Goal: Information Seeking & Learning: Learn about a topic

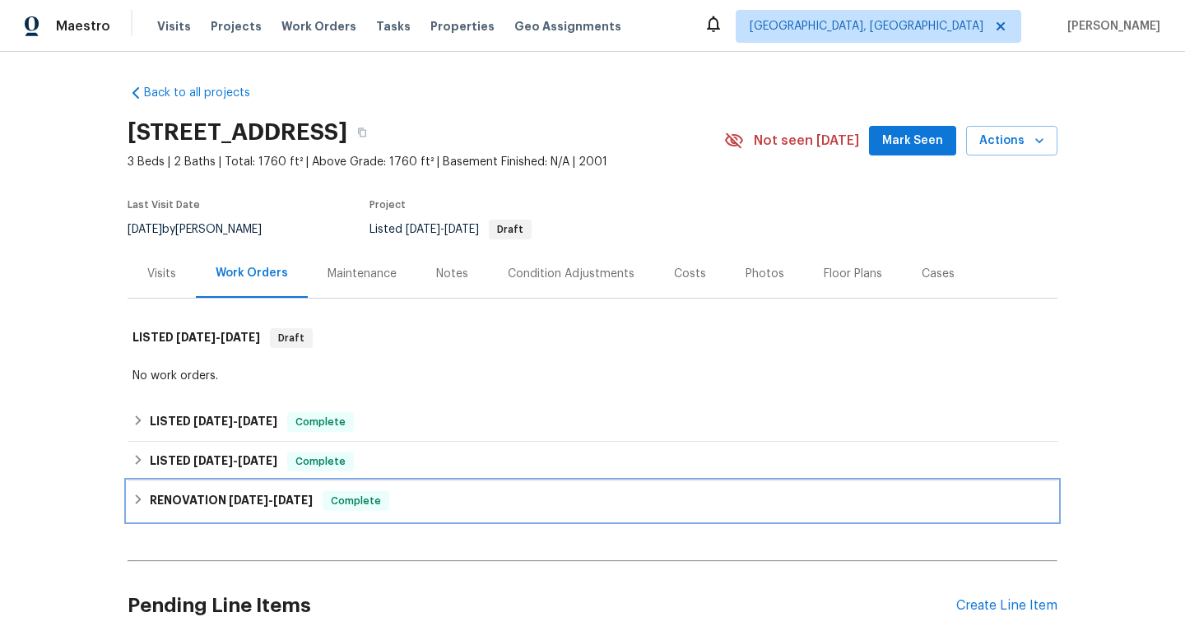
click at [128, 498] on div "RENOVATION [DATE] - [DATE] Complete" at bounding box center [593, 500] width 930 height 39
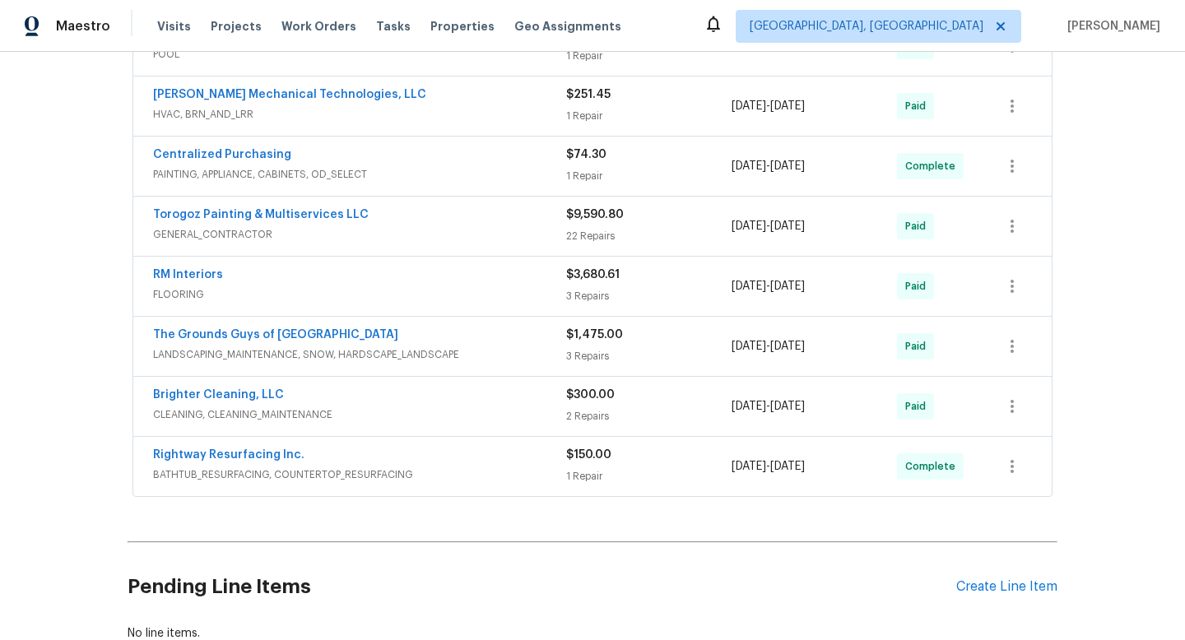
scroll to position [558, 0]
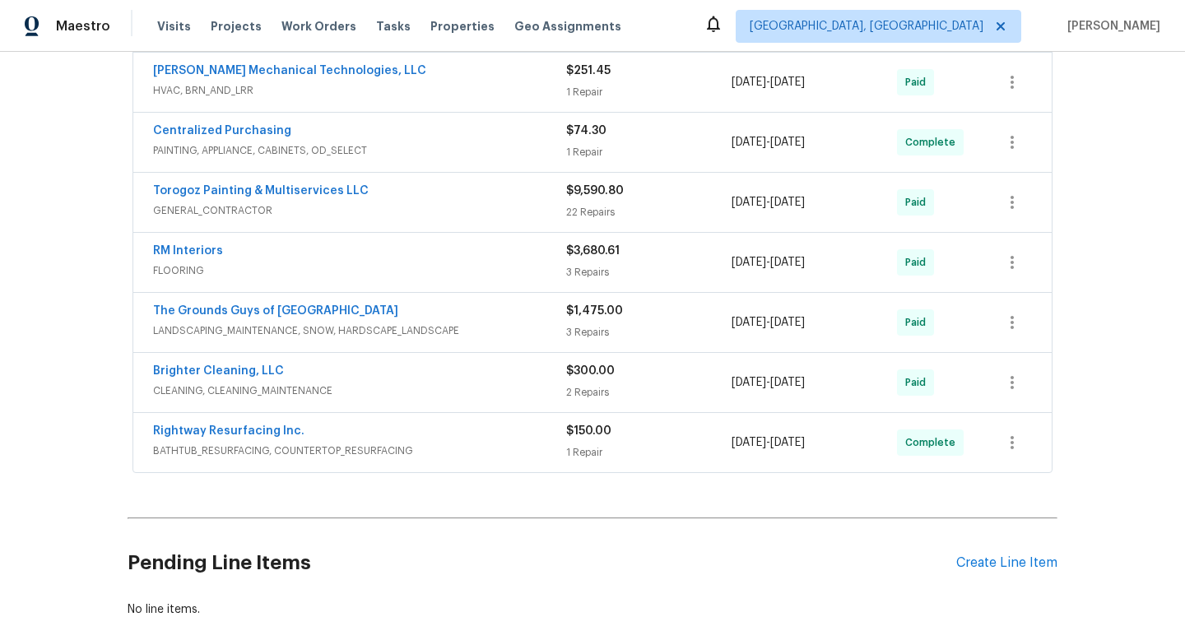
click at [397, 460] on div "Rightway Resurfacing Inc. BATHTUB_RESURFACING, COUNTERTOP_RESURFACING" at bounding box center [359, 442] width 413 height 39
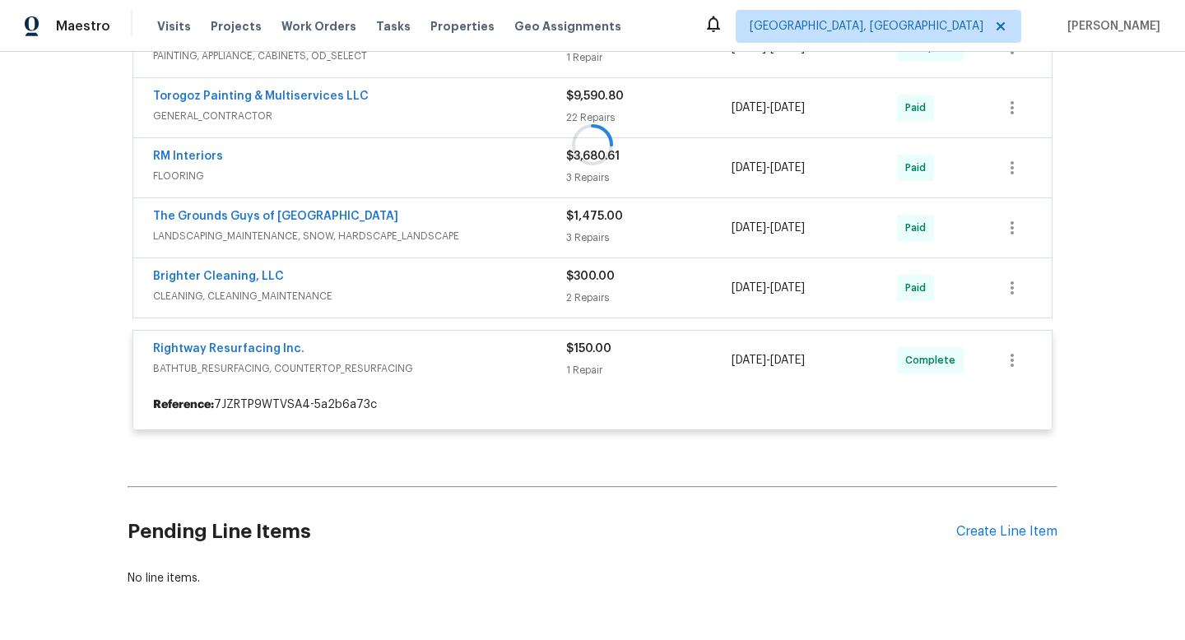
scroll to position [656, 0]
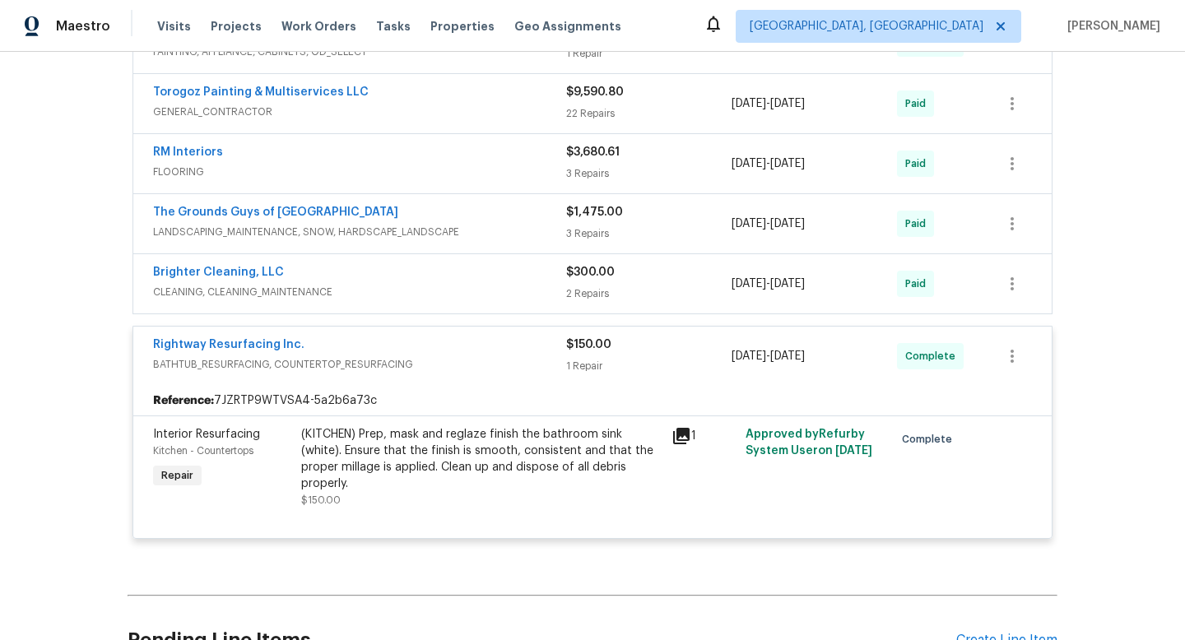
click at [337, 267] on div "Brighter Cleaning, LLC" at bounding box center [359, 274] width 413 height 20
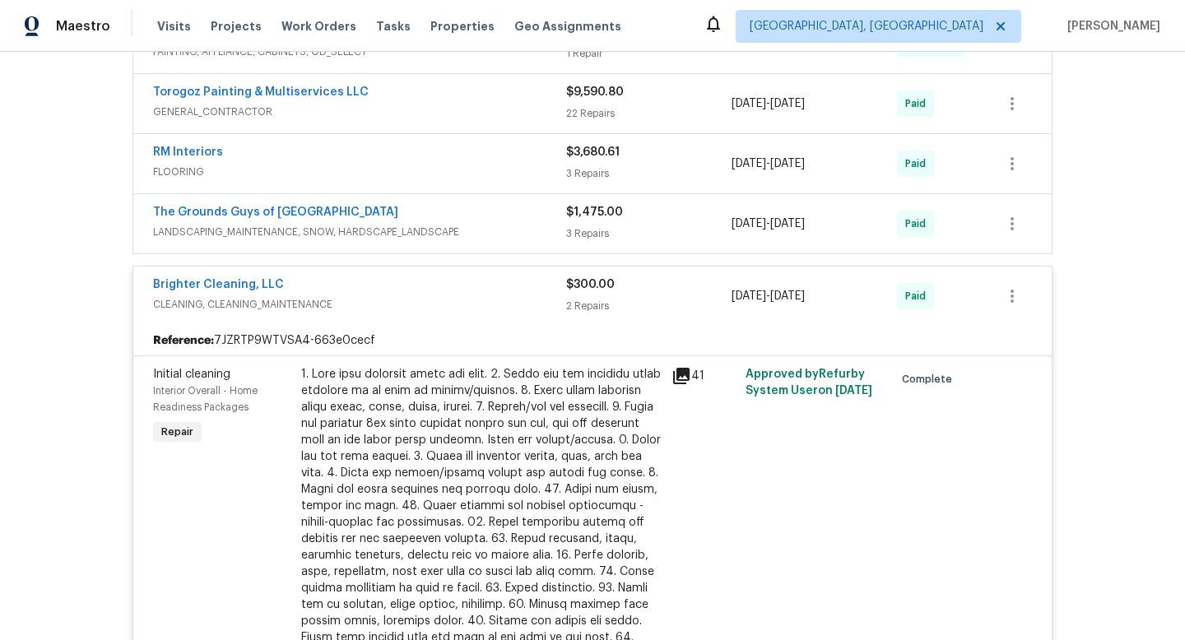
click at [366, 210] on div "The Grounds Guys of [GEOGRAPHIC_DATA]" at bounding box center [359, 214] width 413 height 20
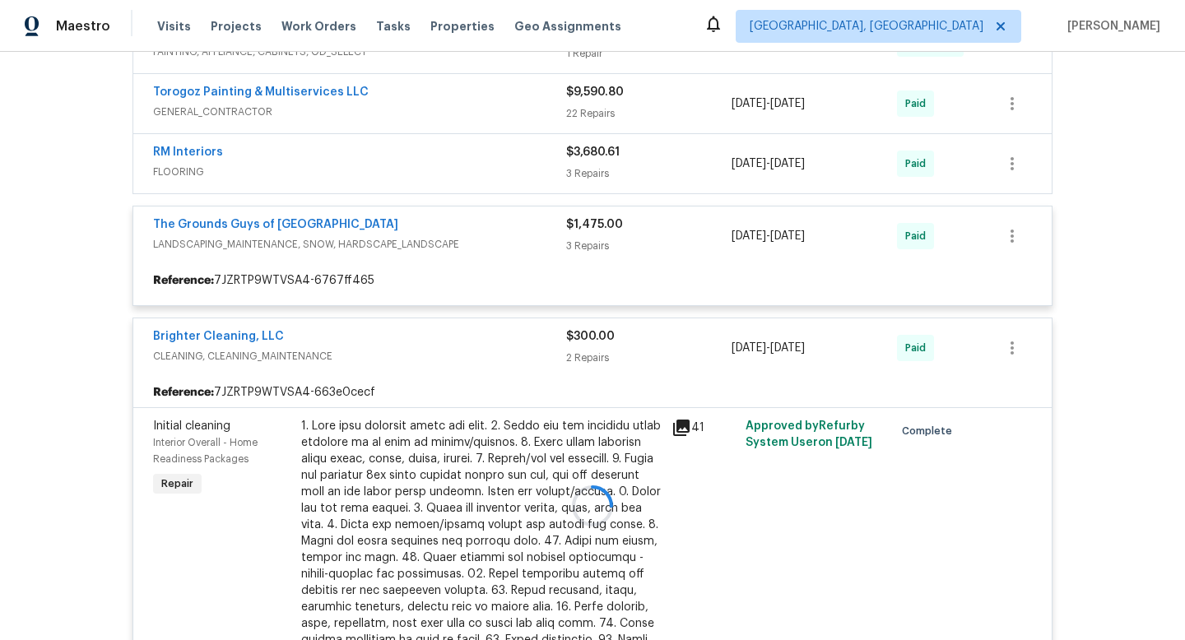
click at [387, 158] on div at bounding box center [593, 506] width 930 height 1336
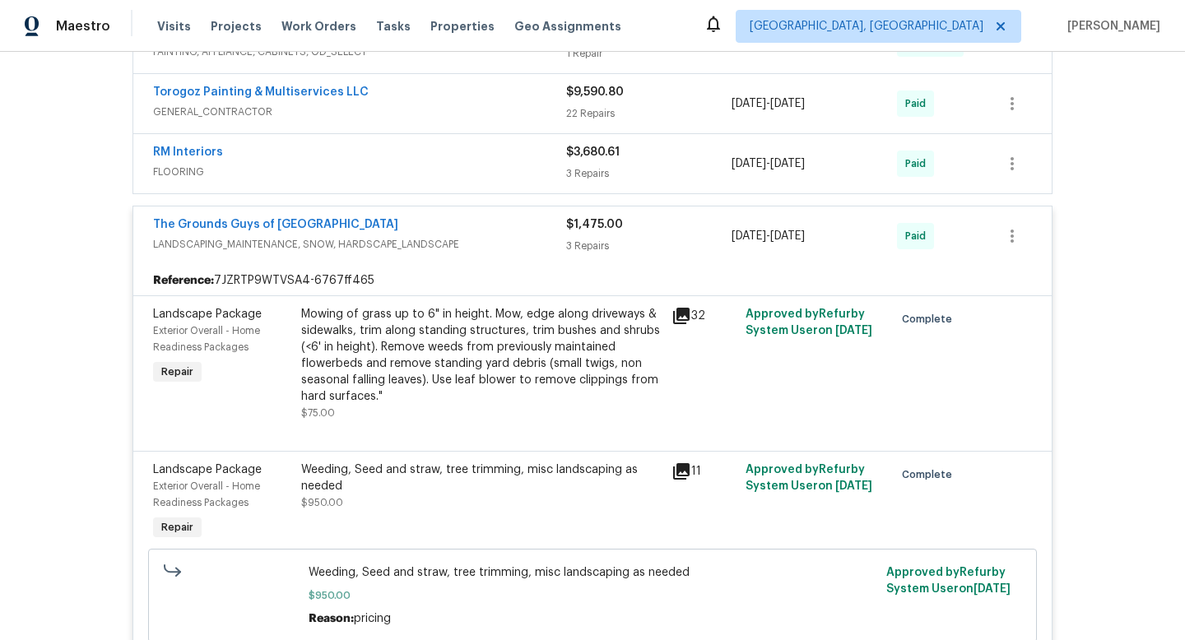
click at [387, 158] on div "RM Interiors" at bounding box center [359, 154] width 413 height 20
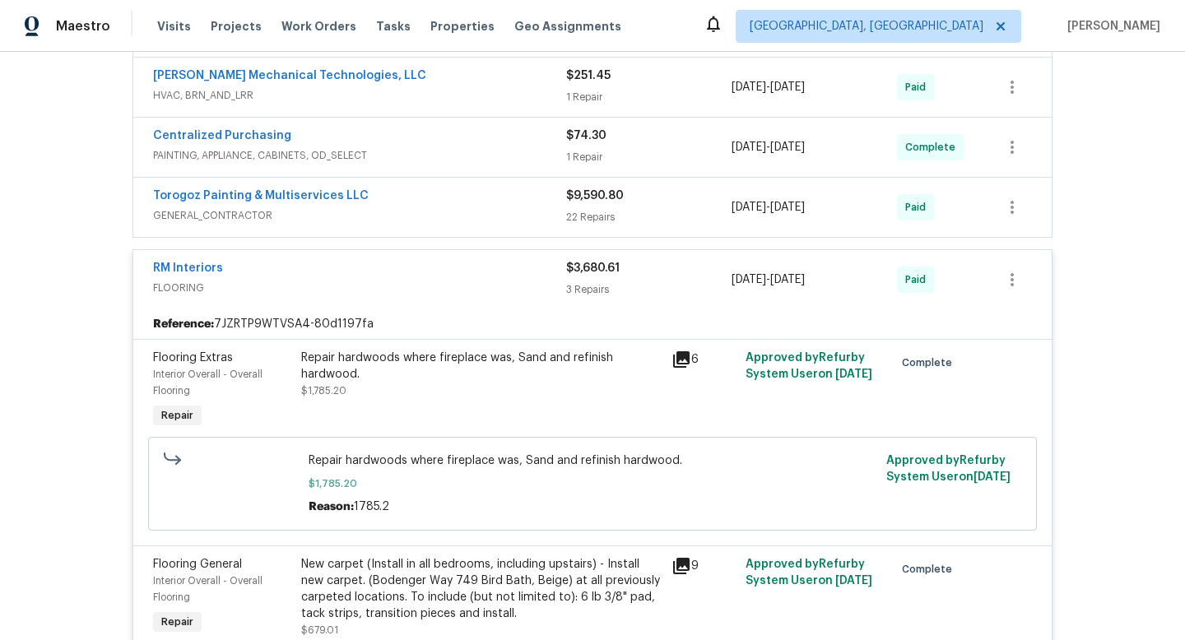
scroll to position [546, 0]
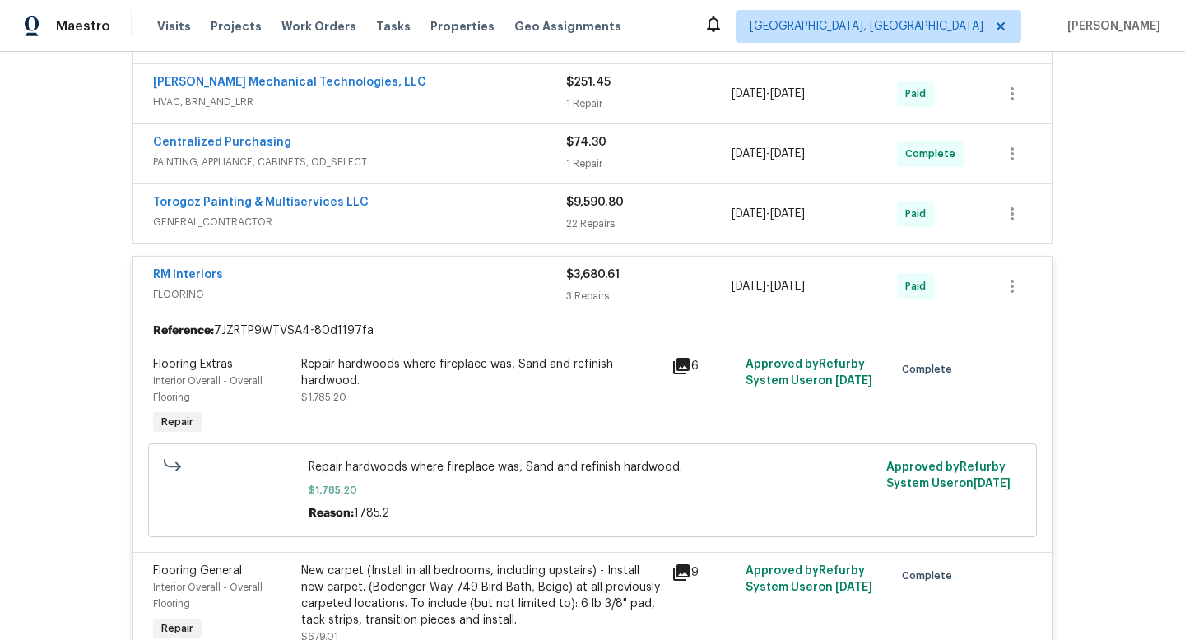
click at [434, 217] on span "GENERAL_CONTRACTOR" at bounding box center [359, 222] width 413 height 16
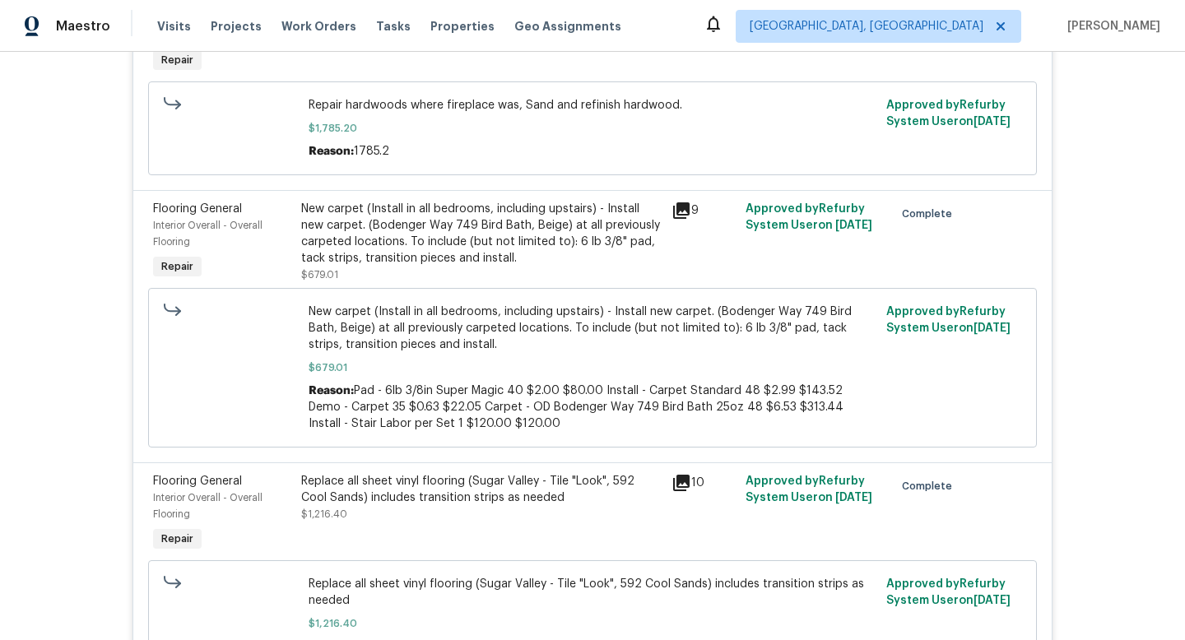
scroll to position [4363, 0]
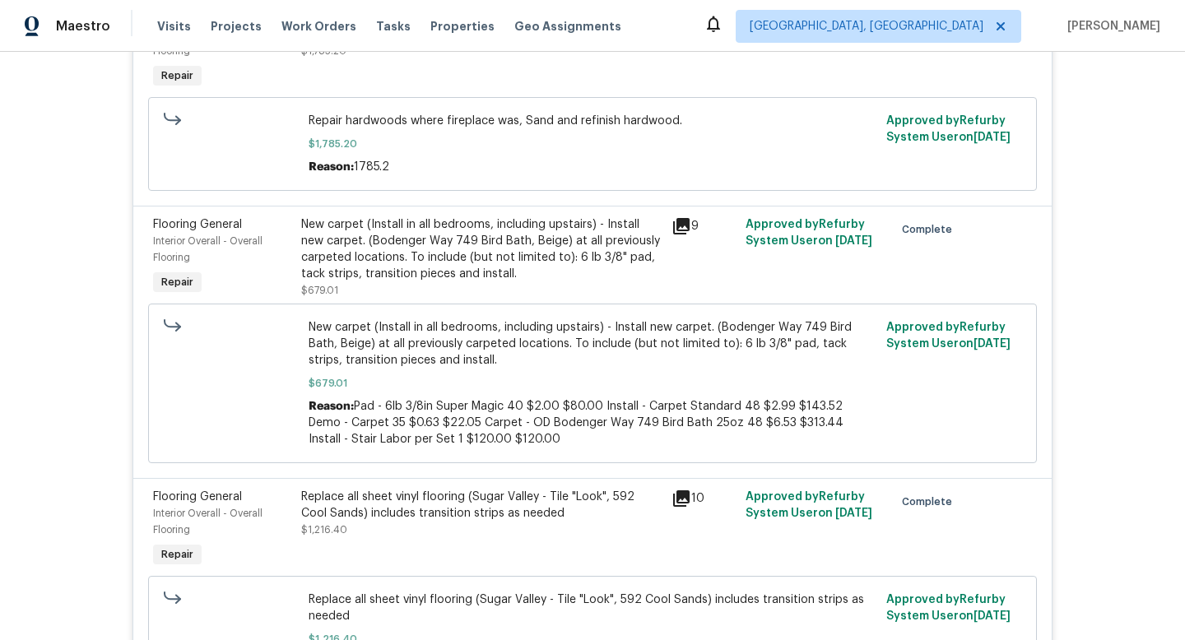
click at [675, 490] on icon at bounding box center [681, 498] width 16 height 16
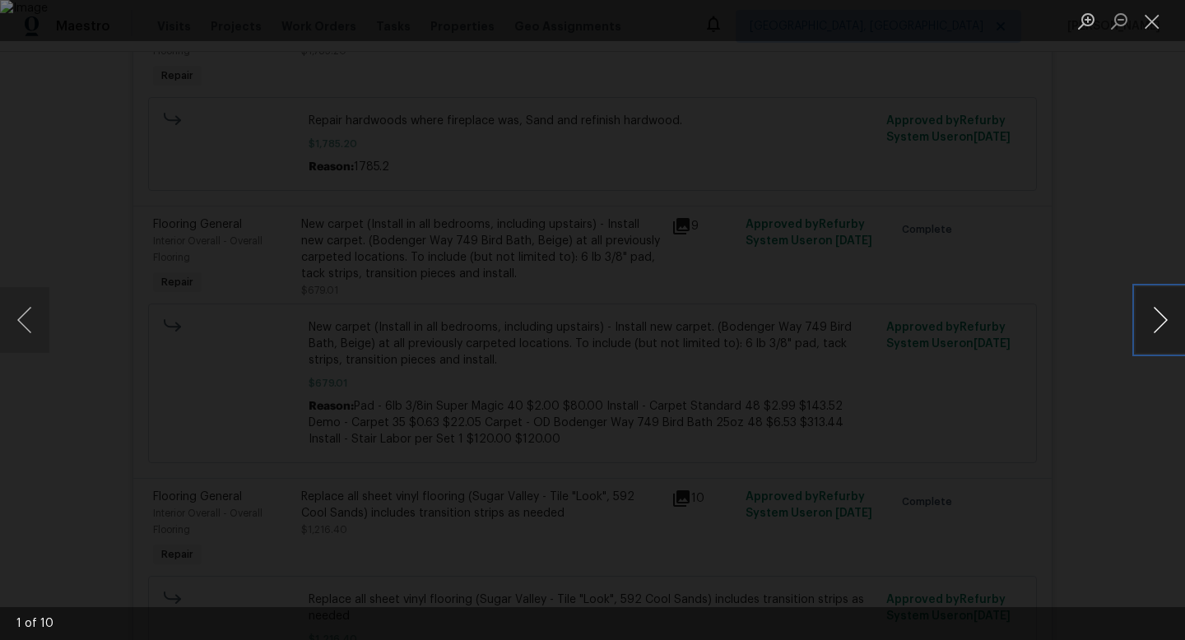
click at [1167, 324] on button "Next image" at bounding box center [1159, 320] width 49 height 66
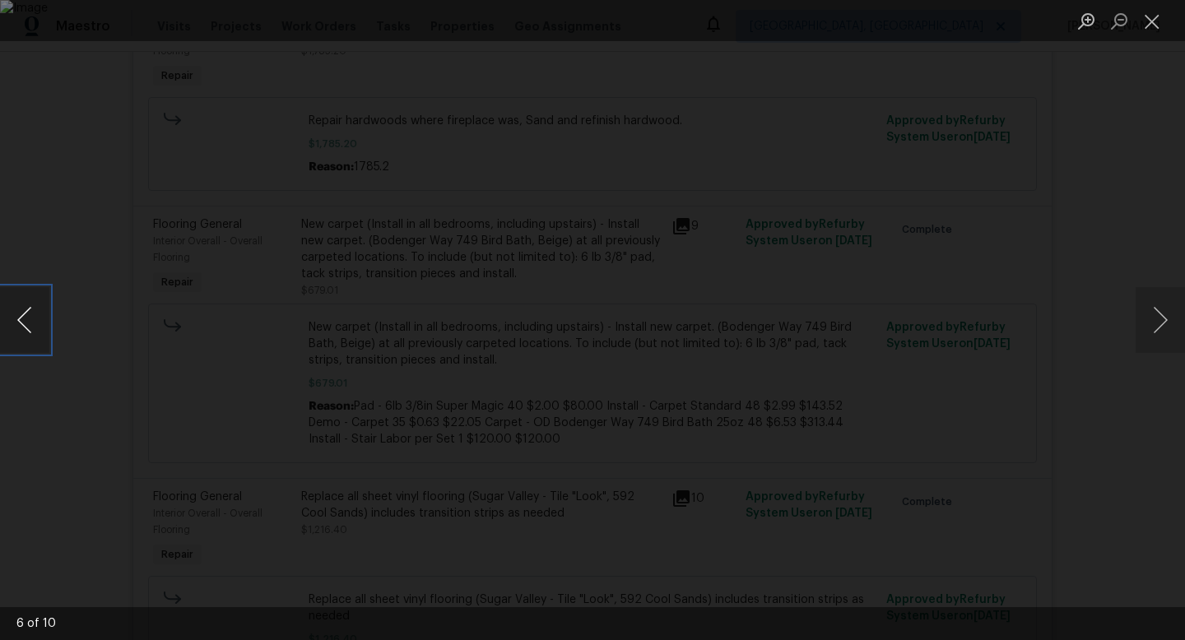
click at [24, 336] on button "Previous image" at bounding box center [24, 320] width 49 height 66
click at [1156, 306] on button "Next image" at bounding box center [1159, 320] width 49 height 66
click at [1157, 308] on button "Next image" at bounding box center [1159, 320] width 49 height 66
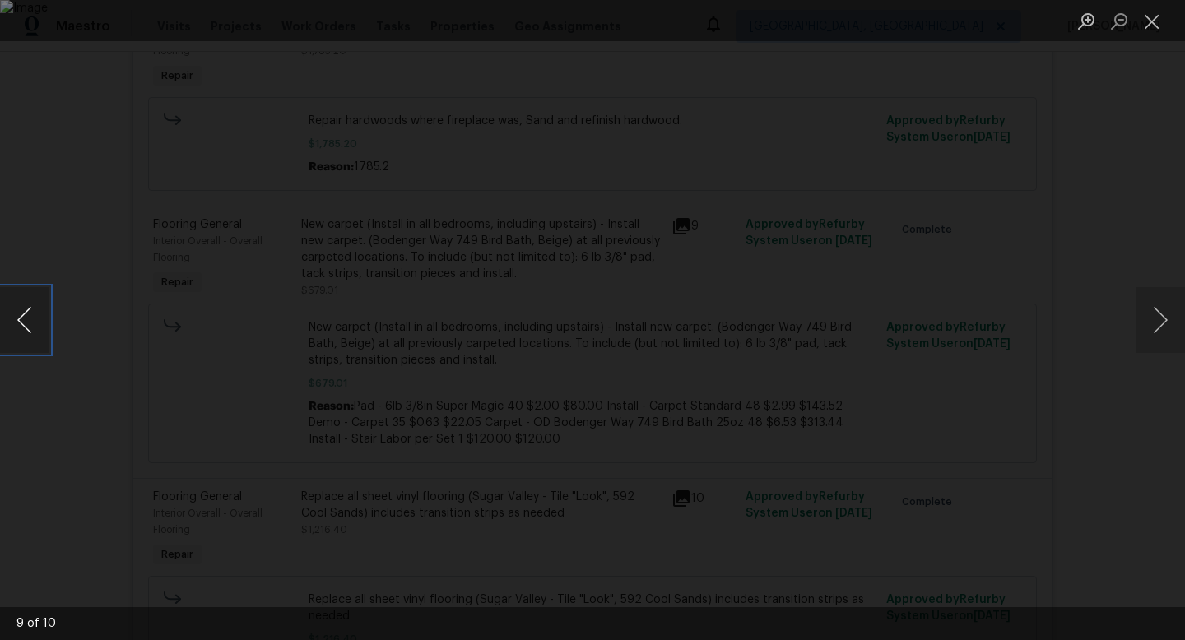
click at [46, 327] on button "Previous image" at bounding box center [24, 320] width 49 height 66
click at [1070, 56] on div "Lightbox" at bounding box center [592, 320] width 1185 height 640
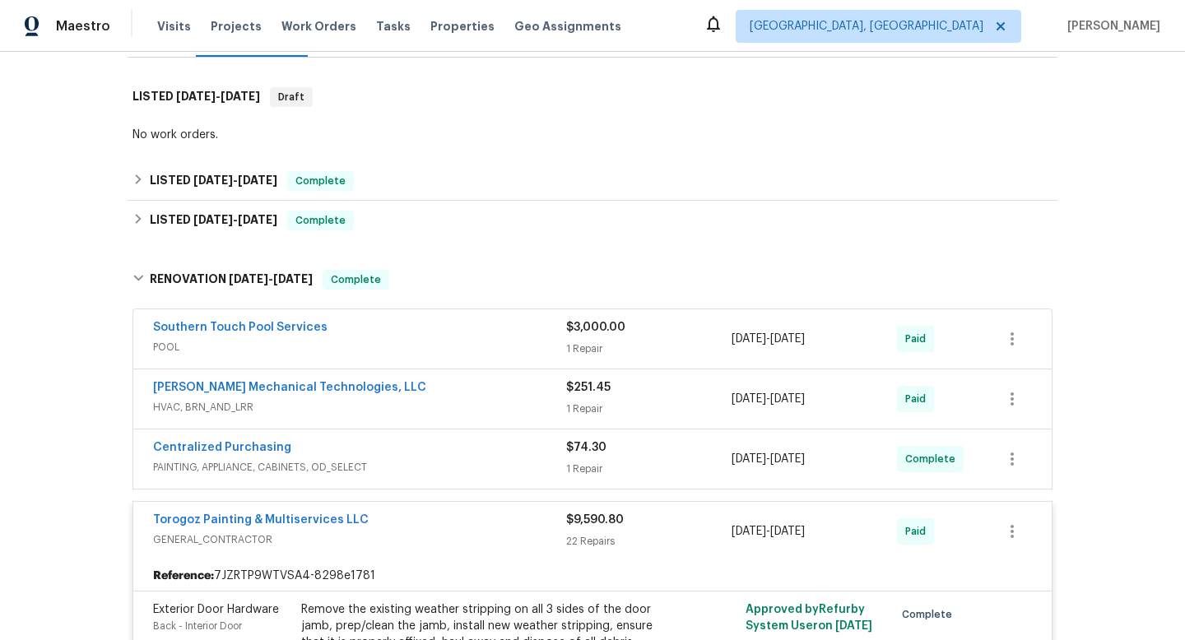
scroll to position [236, 0]
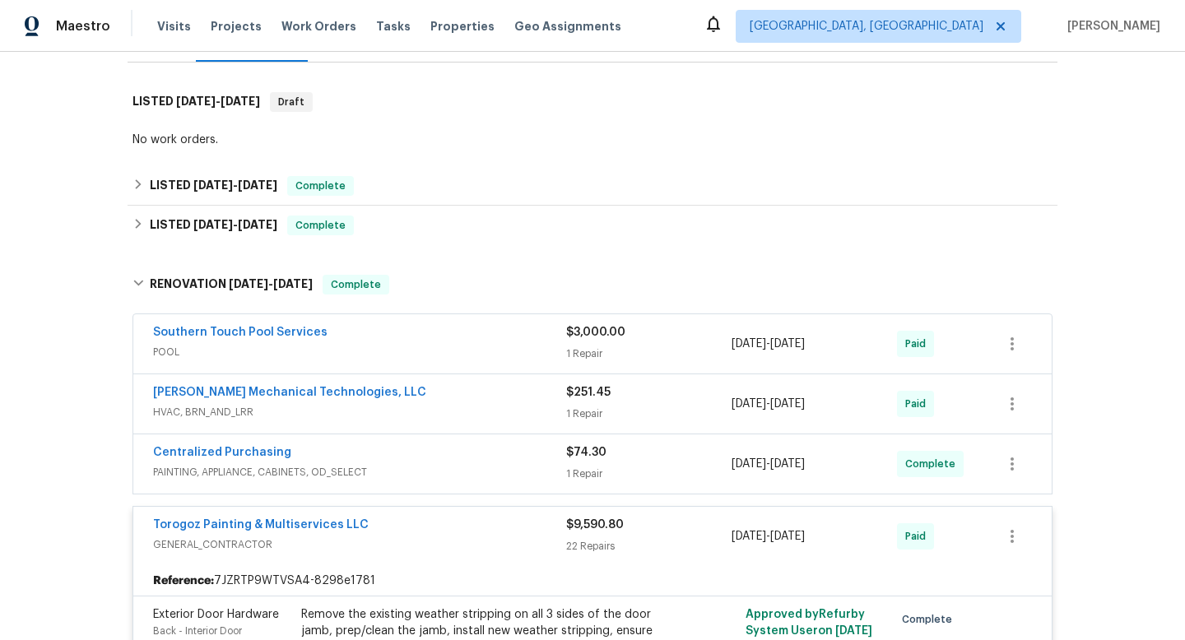
click at [407, 356] on span "POOL" at bounding box center [359, 352] width 413 height 16
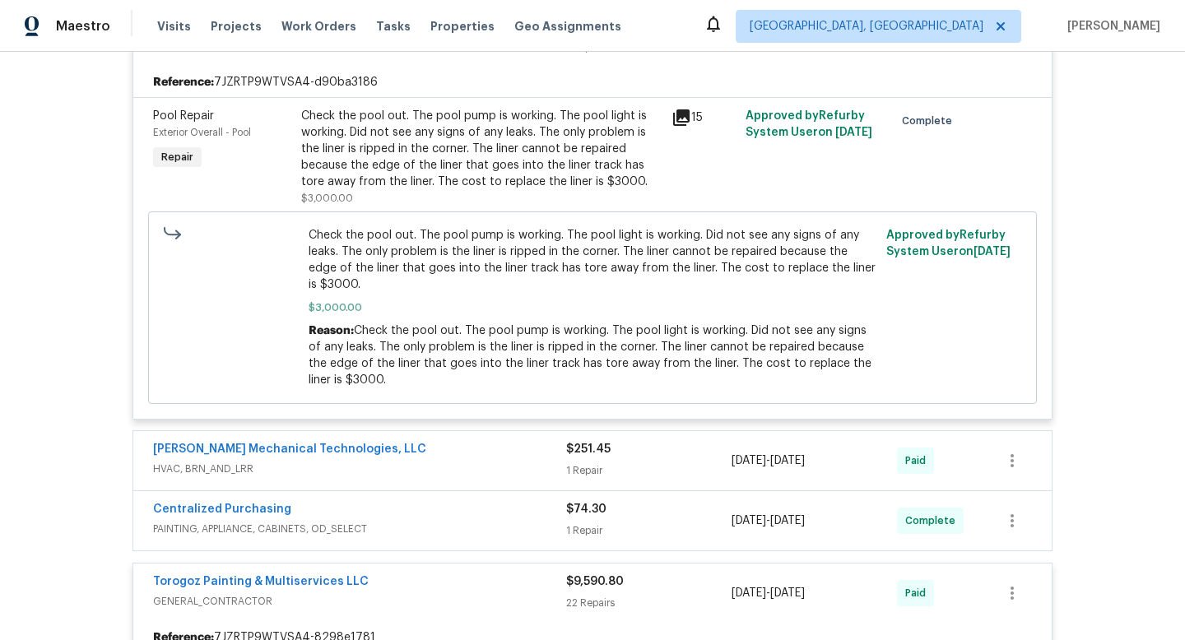
scroll to position [559, 0]
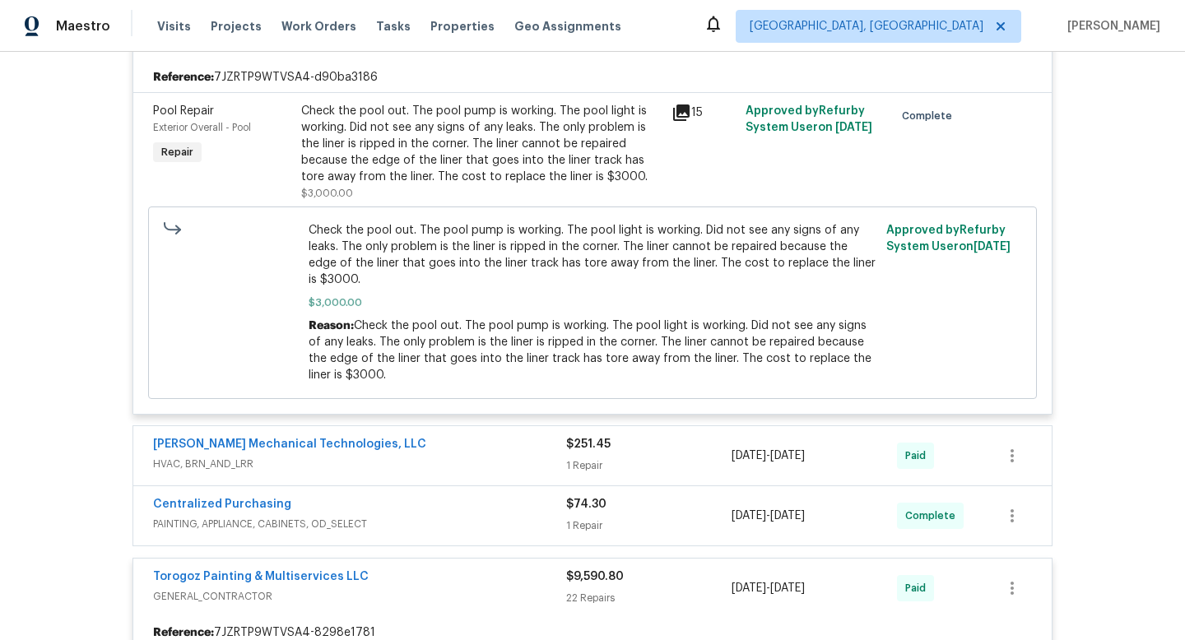
click at [379, 434] on div "[PERSON_NAME] Mechanical Technologies, LLC HVAC, BRN_AND_LRR $251.45 1 Repair […" at bounding box center [592, 455] width 918 height 59
click at [371, 462] on span "HVAC, BRN_AND_LRR" at bounding box center [359, 464] width 413 height 16
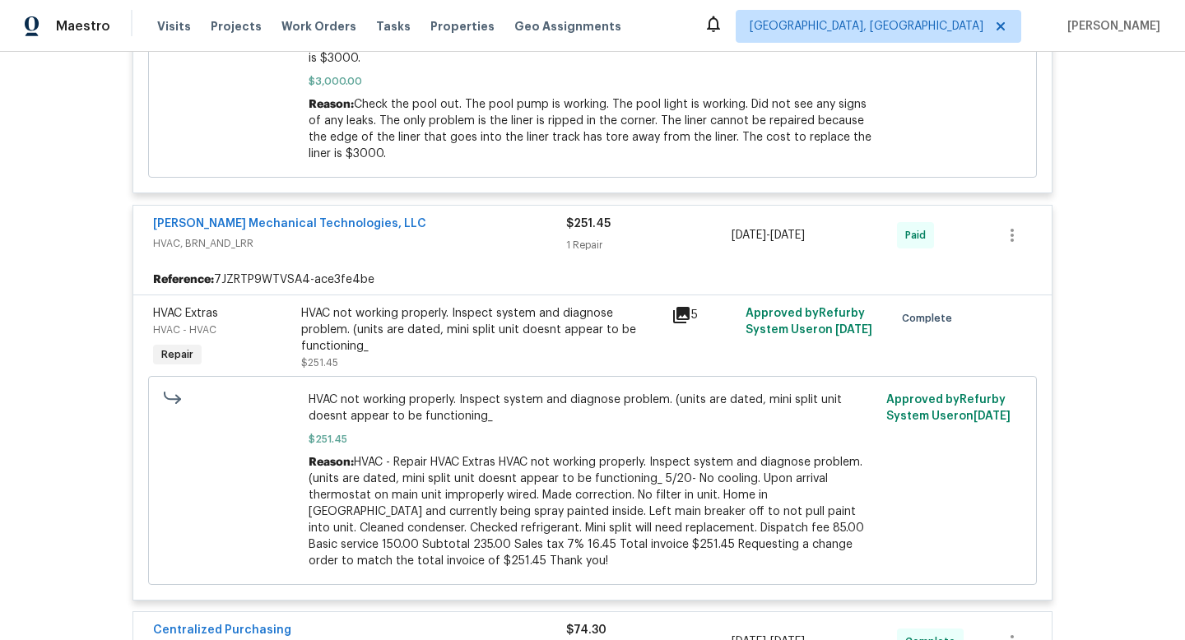
scroll to position [865, 0]
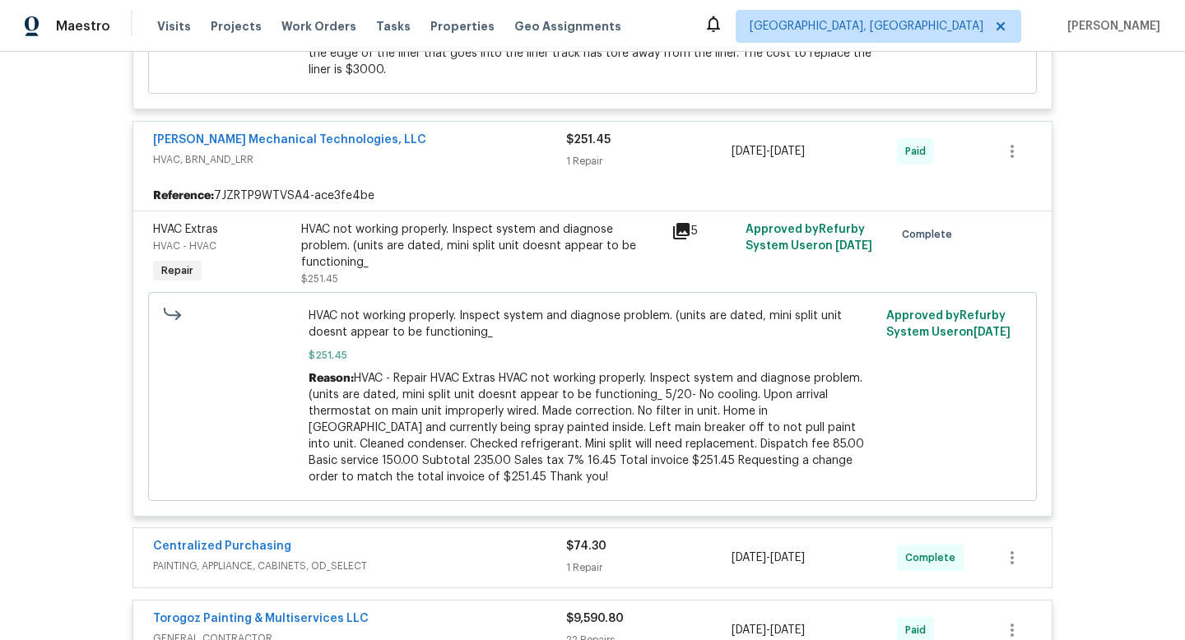
click at [1078, 201] on div "Back to all projects [STREET_ADDRESS] 3 Beds | 2 Baths | Total: 1760 ft² | Abov…" at bounding box center [592, 346] width 1185 height 588
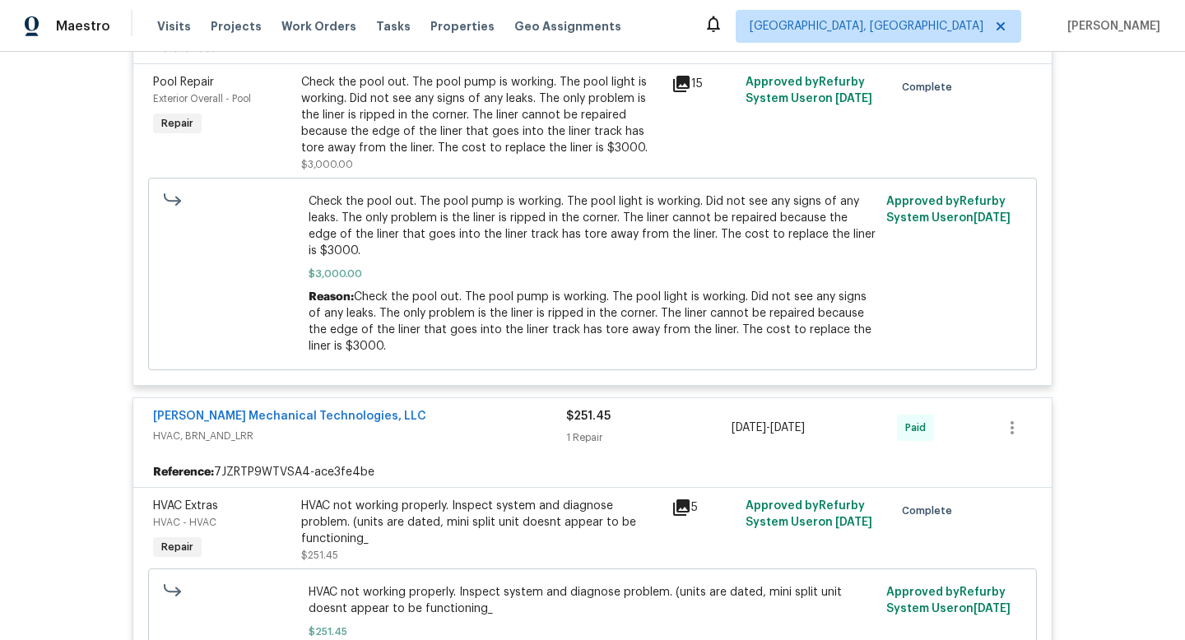
scroll to position [0, 0]
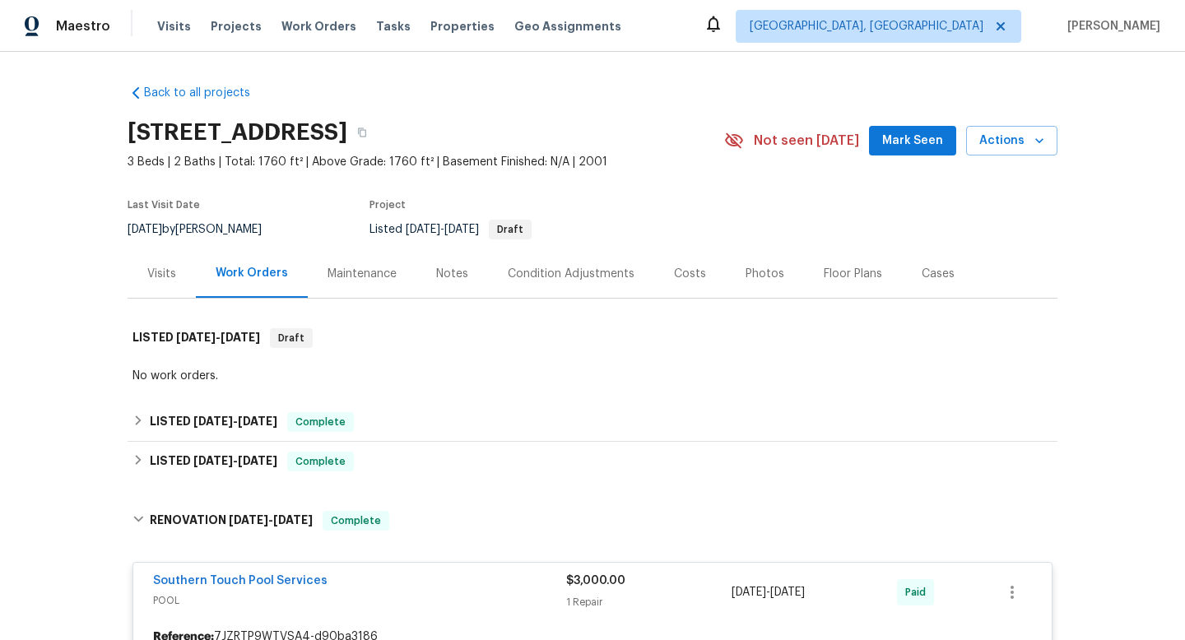
click at [156, 274] on div "Visits" at bounding box center [161, 274] width 29 height 16
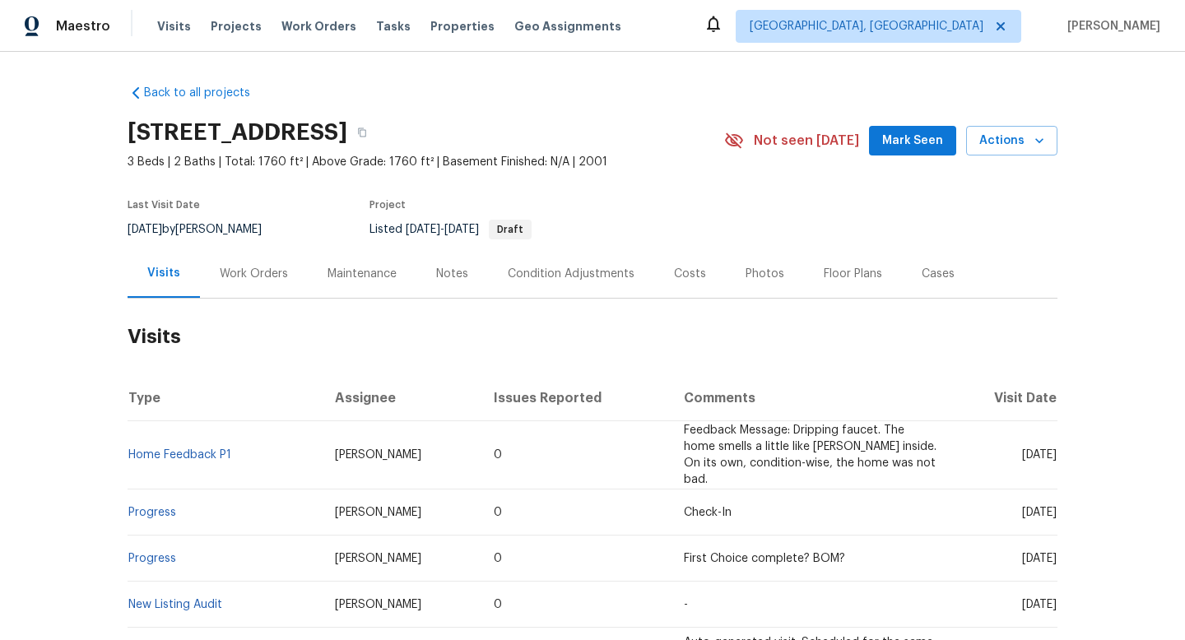
click at [220, 274] on div "Work Orders" at bounding box center [254, 274] width 68 height 16
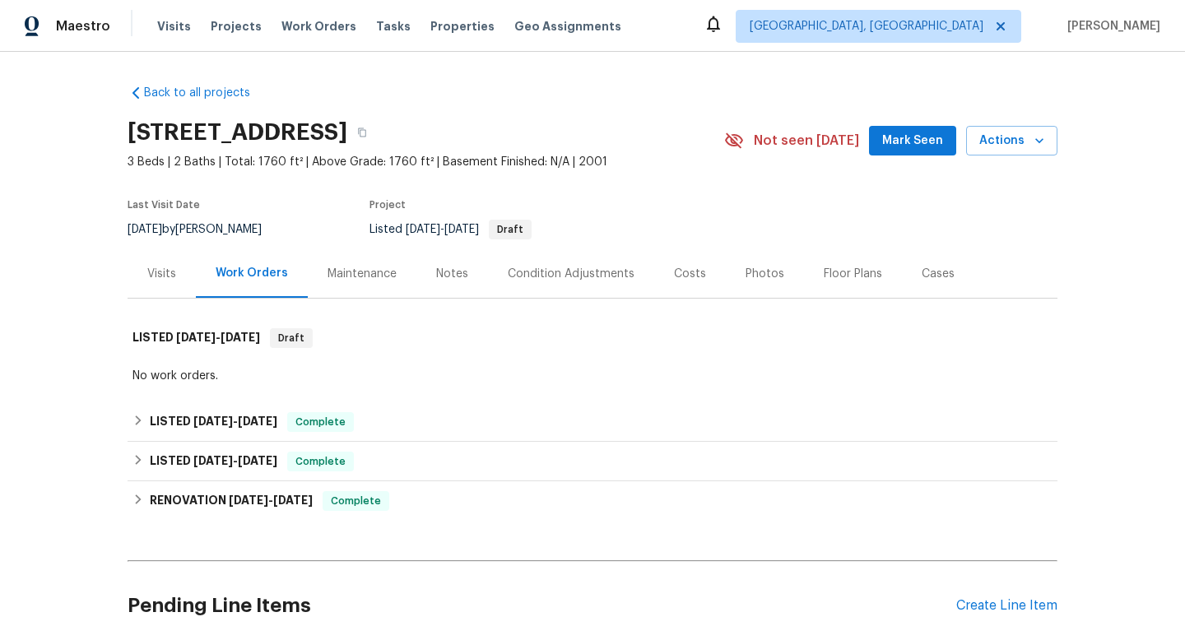
click at [462, 72] on div "Back to all projects [STREET_ADDRESS] 3 Beds | 2 Baths | Total: 1760 ft² | Abov…" at bounding box center [593, 373] width 930 height 602
click at [162, 273] on div "Visits" at bounding box center [161, 274] width 29 height 16
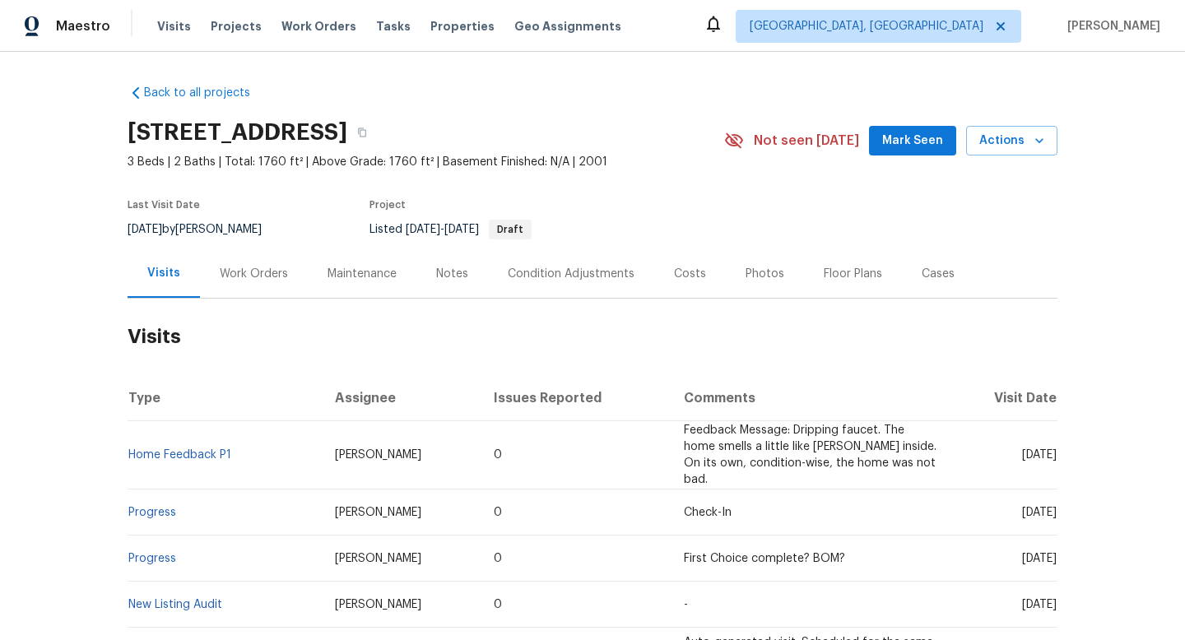
click at [447, 281] on div "Notes" at bounding box center [452, 273] width 72 height 49
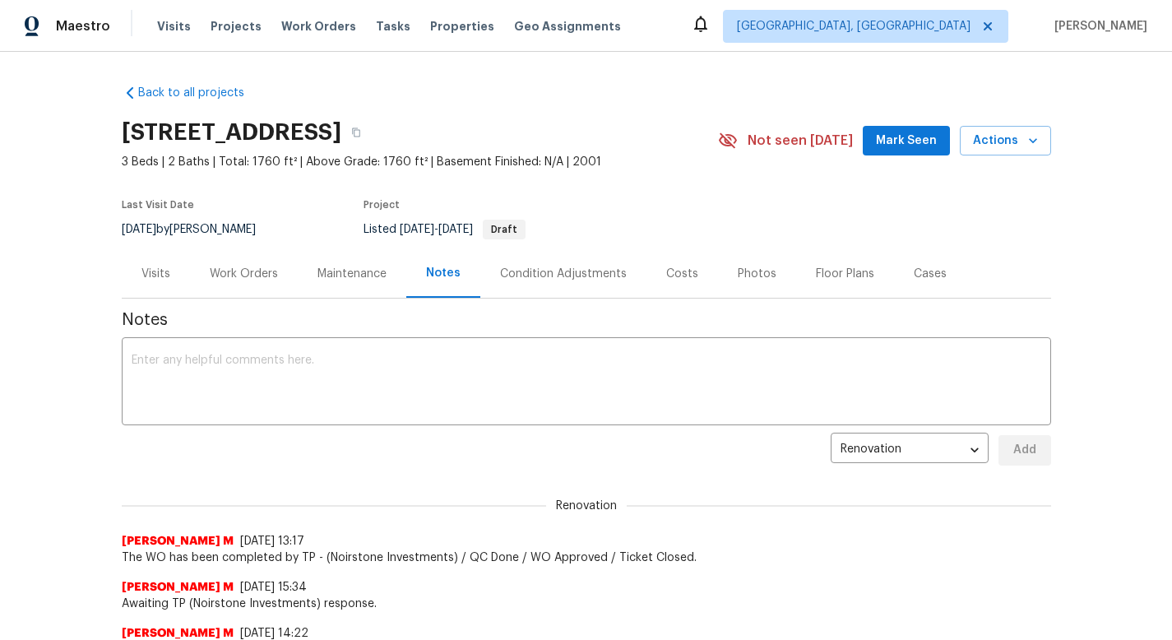
click at [160, 270] on div "Visits" at bounding box center [155, 274] width 29 height 16
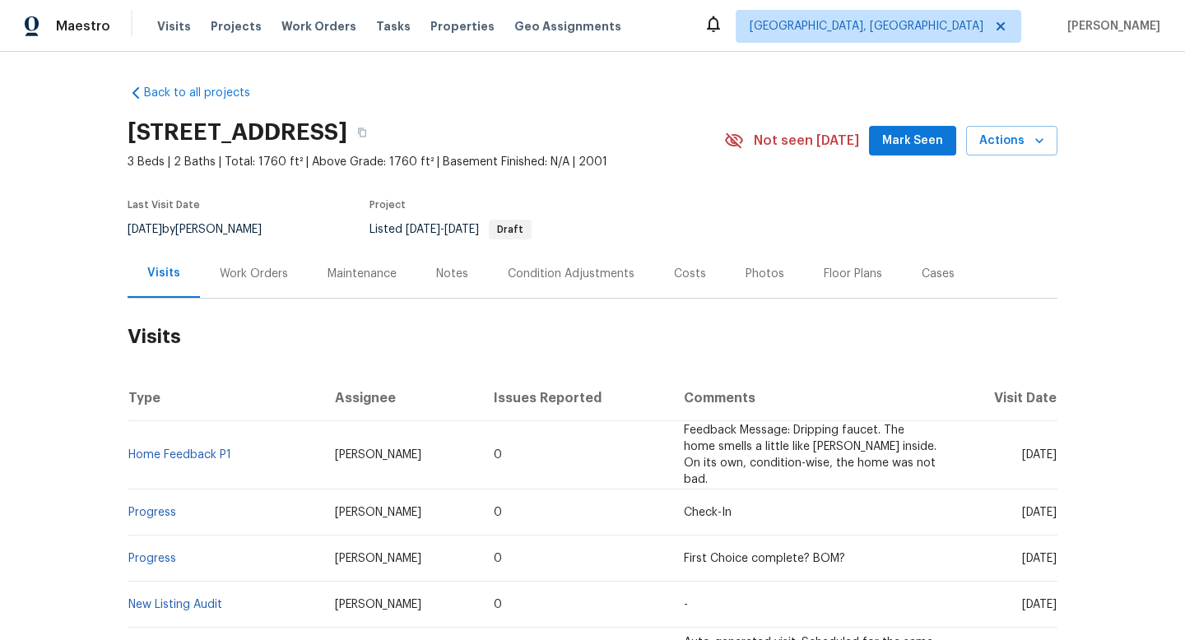
scroll to position [280, 0]
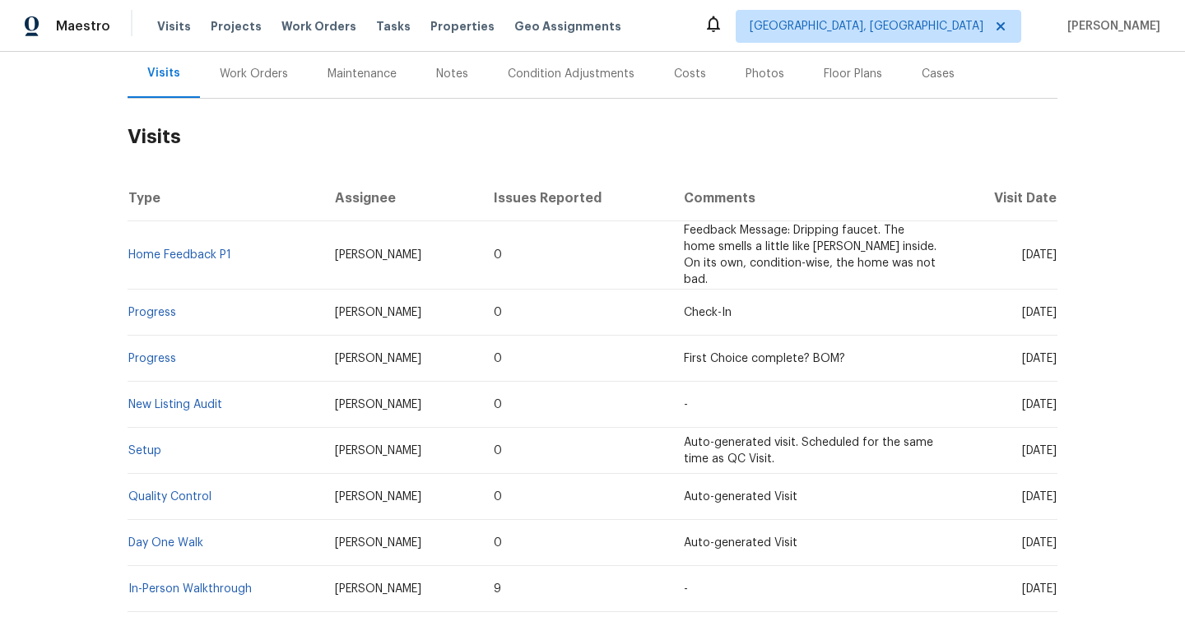
click at [228, 80] on div "Work Orders" at bounding box center [254, 74] width 68 height 16
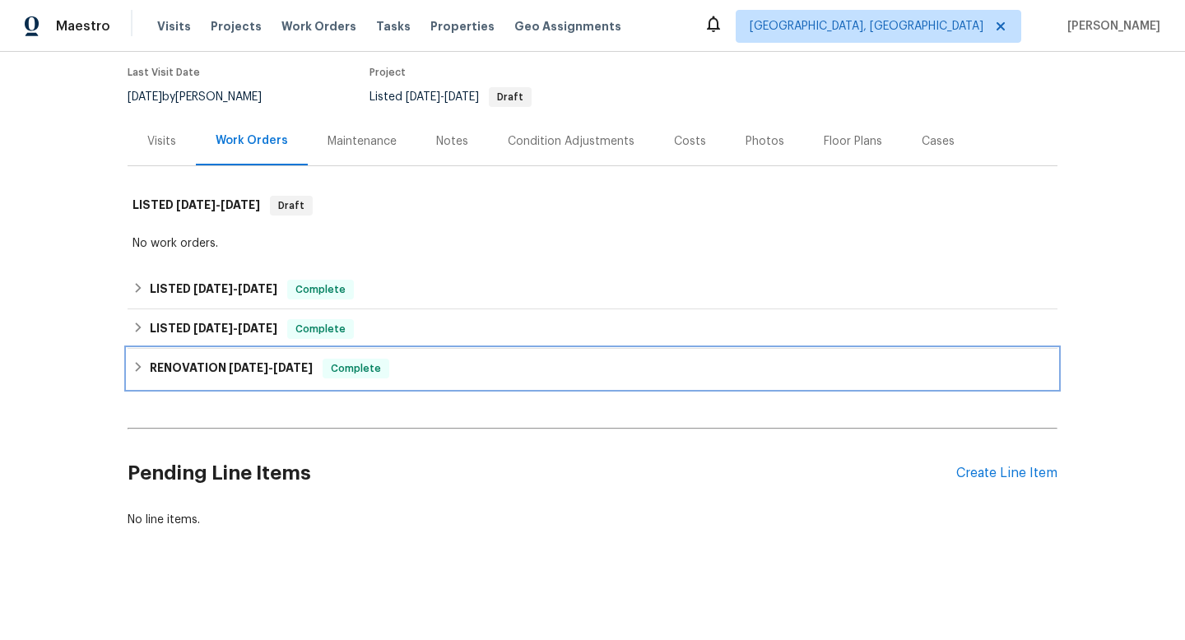
click at [134, 361] on icon at bounding box center [138, 367] width 12 height 12
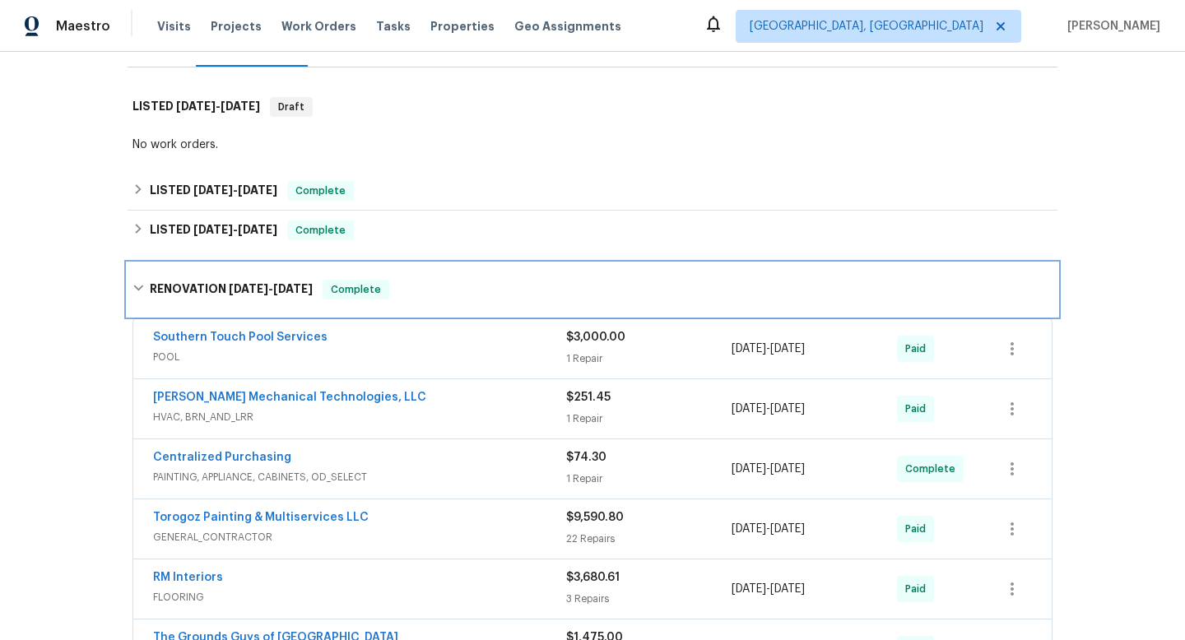
scroll to position [253, 0]
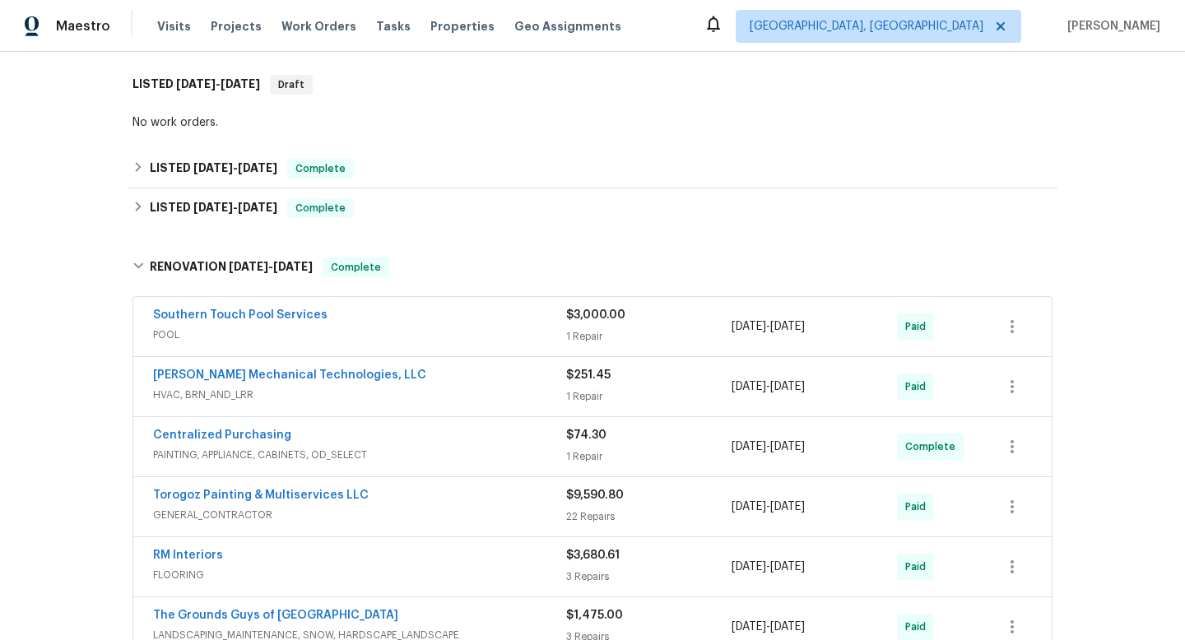
click at [202, 388] on span "HVAC, BRN_AND_LRR" at bounding box center [359, 395] width 413 height 16
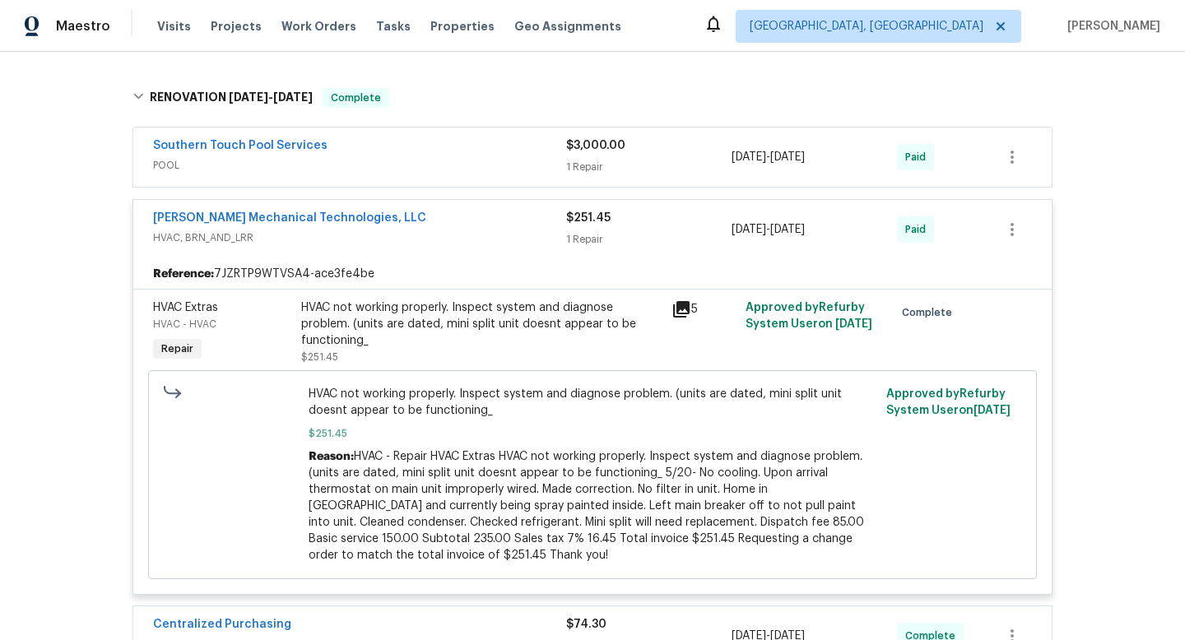
scroll to position [424, 0]
click at [673, 308] on icon at bounding box center [681, 308] width 16 height 16
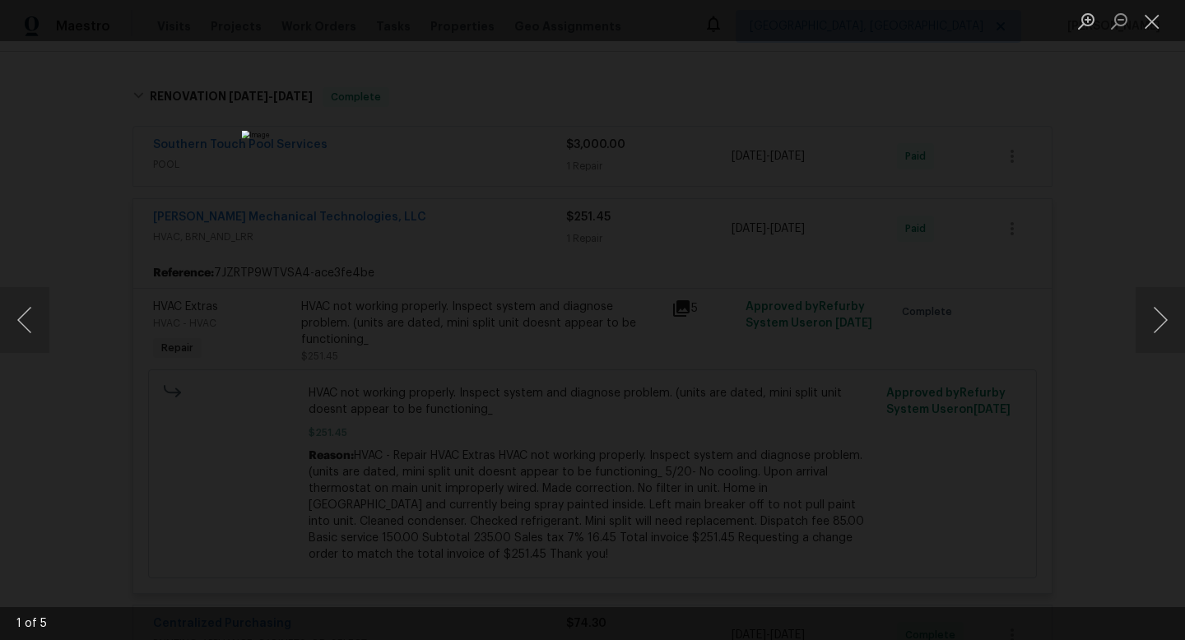
click at [50, 233] on div "Lightbox" at bounding box center [592, 320] width 1185 height 640
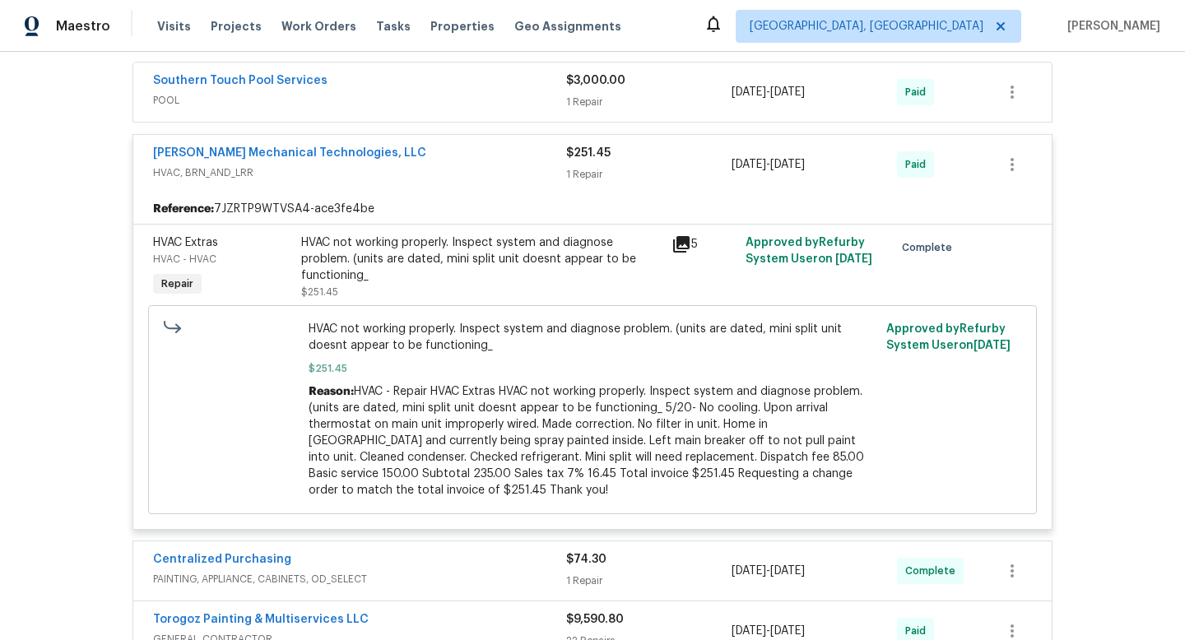
scroll to position [494, 0]
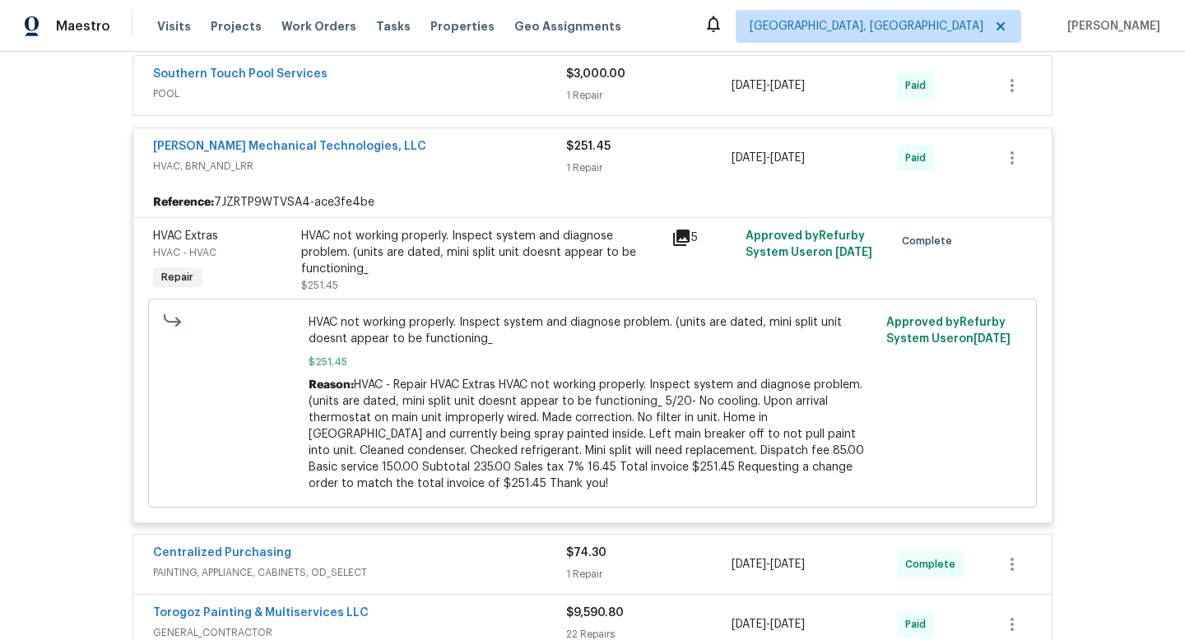
click at [673, 241] on icon at bounding box center [681, 238] width 16 height 16
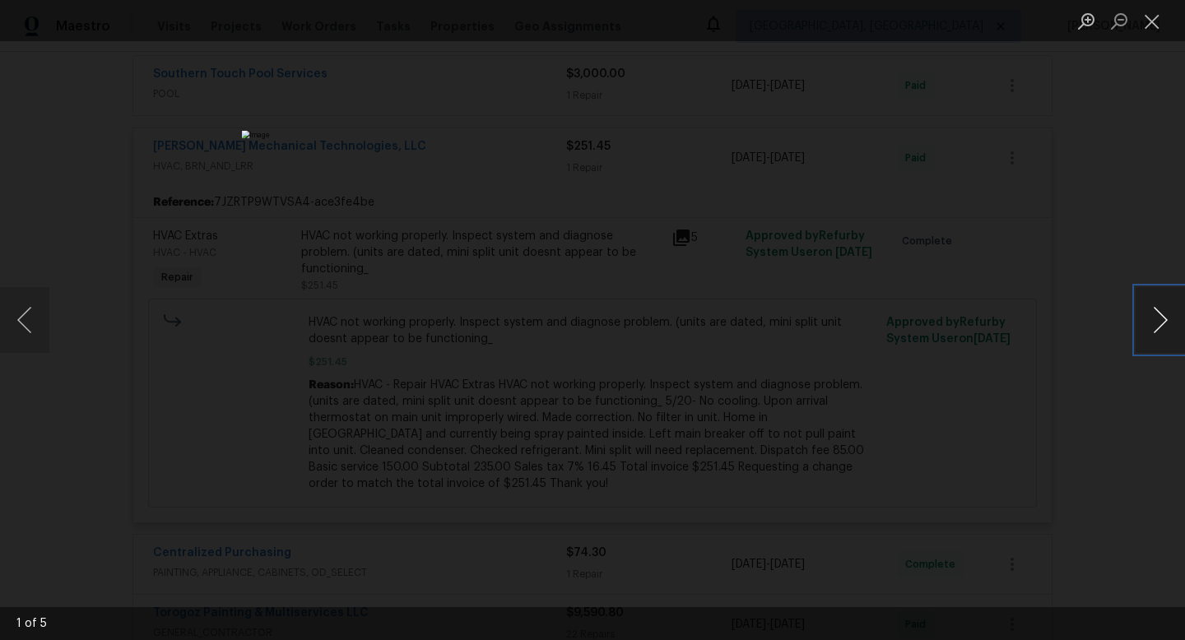
click at [1160, 323] on button "Next image" at bounding box center [1159, 320] width 49 height 66
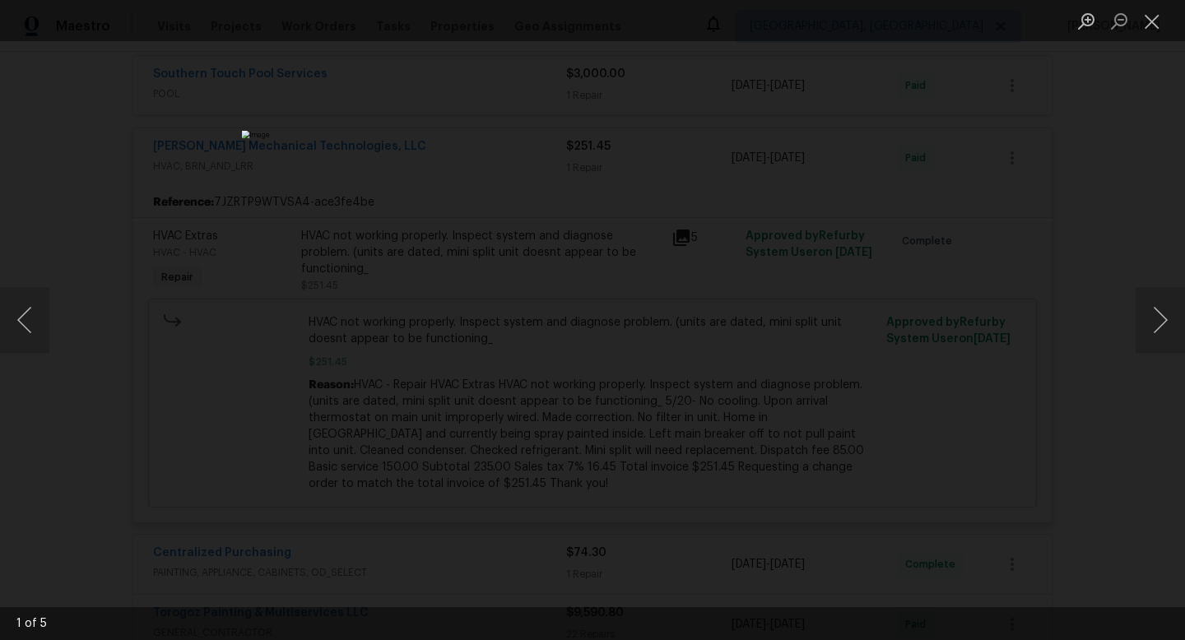
click at [1113, 255] on div "Lightbox" at bounding box center [592, 320] width 1185 height 640
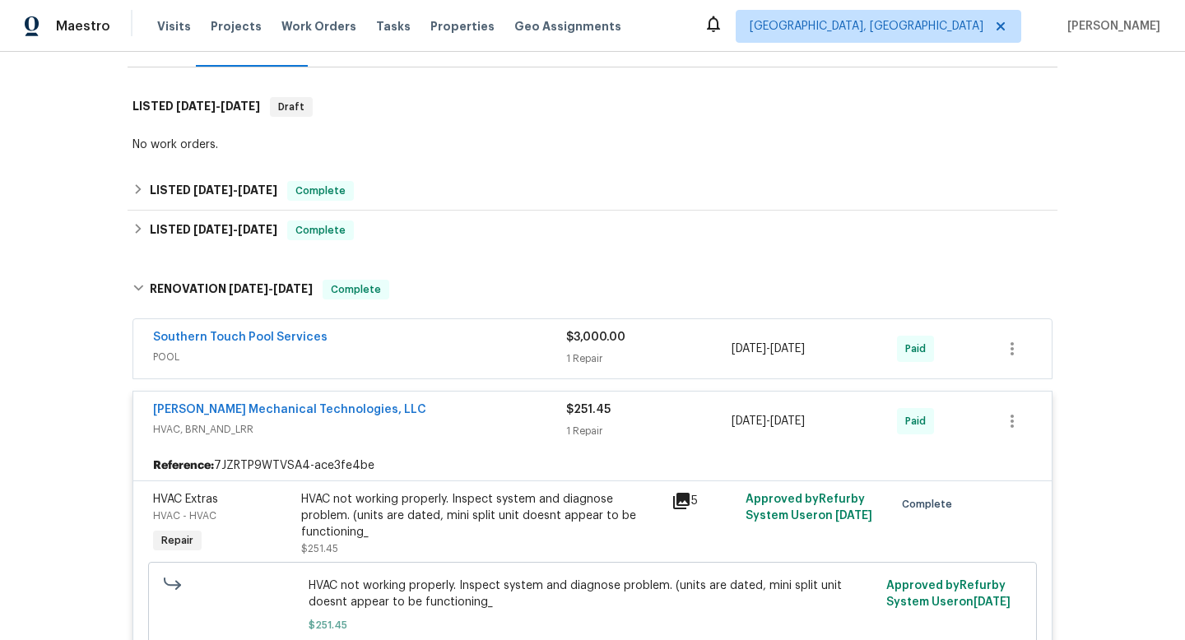
scroll to position [226, 0]
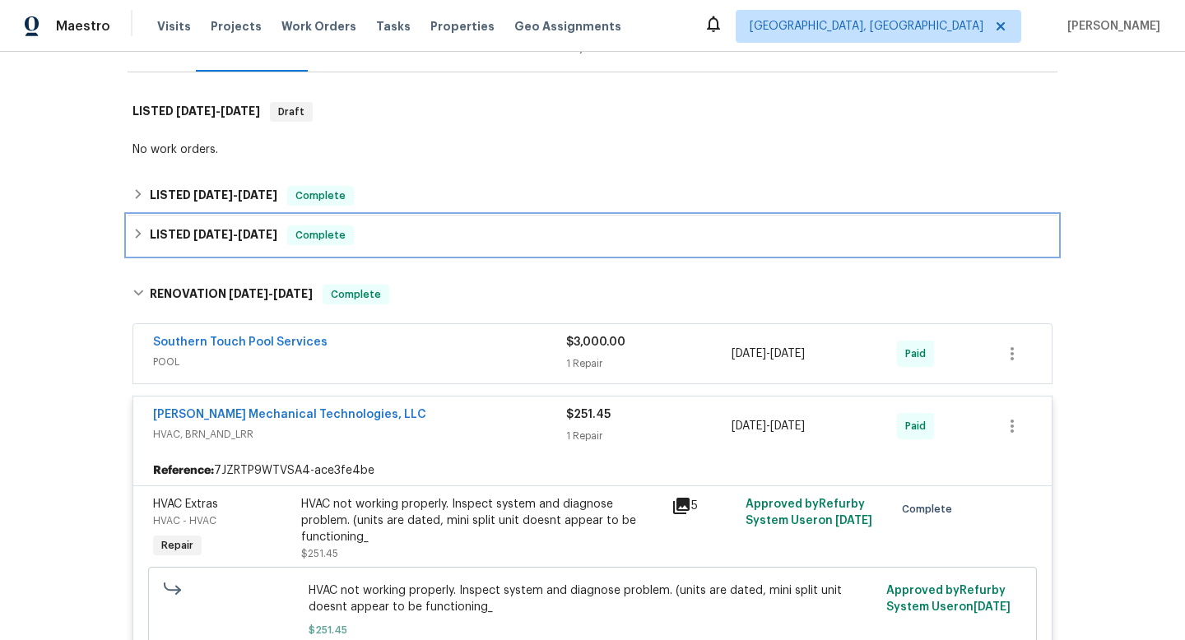
click at [135, 239] on div "LISTED [DATE] - [DATE] Complete" at bounding box center [592, 235] width 920 height 20
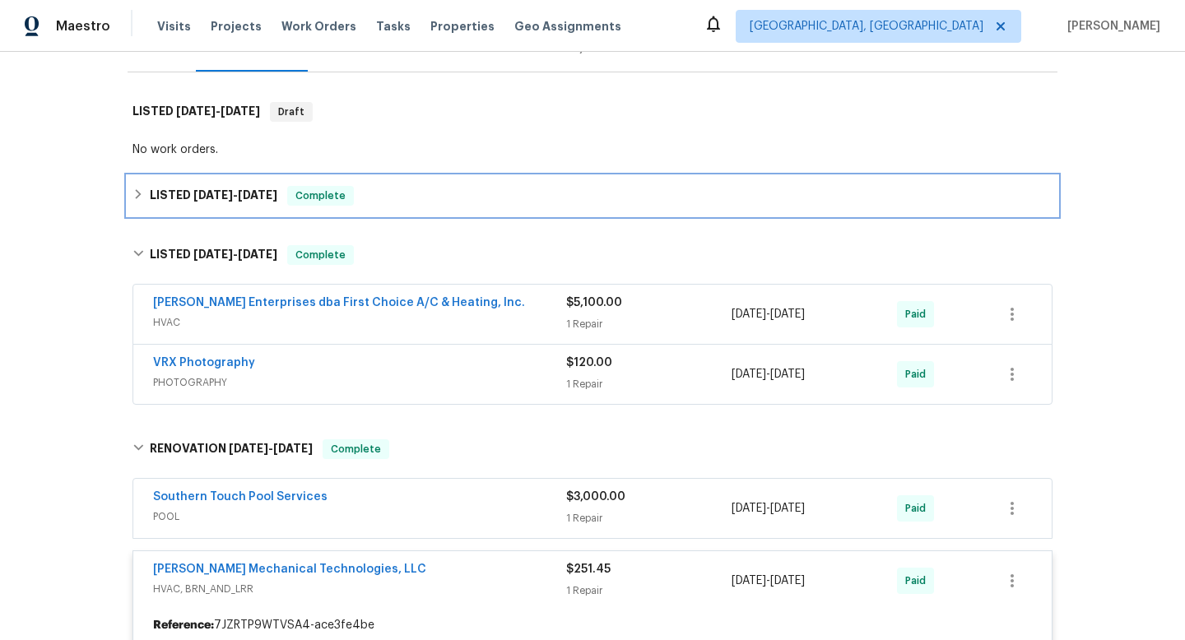
click at [139, 205] on div "LISTED [DATE] - [DATE] Complete" at bounding box center [592, 196] width 920 height 20
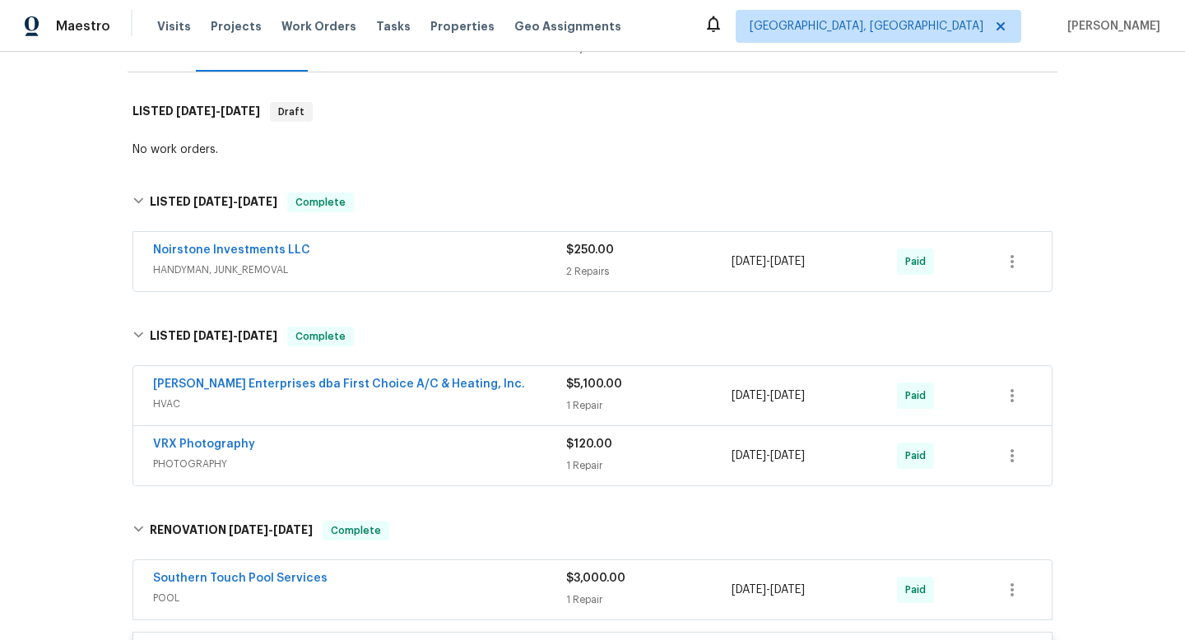
click at [293, 401] on span "HVAC" at bounding box center [359, 404] width 413 height 16
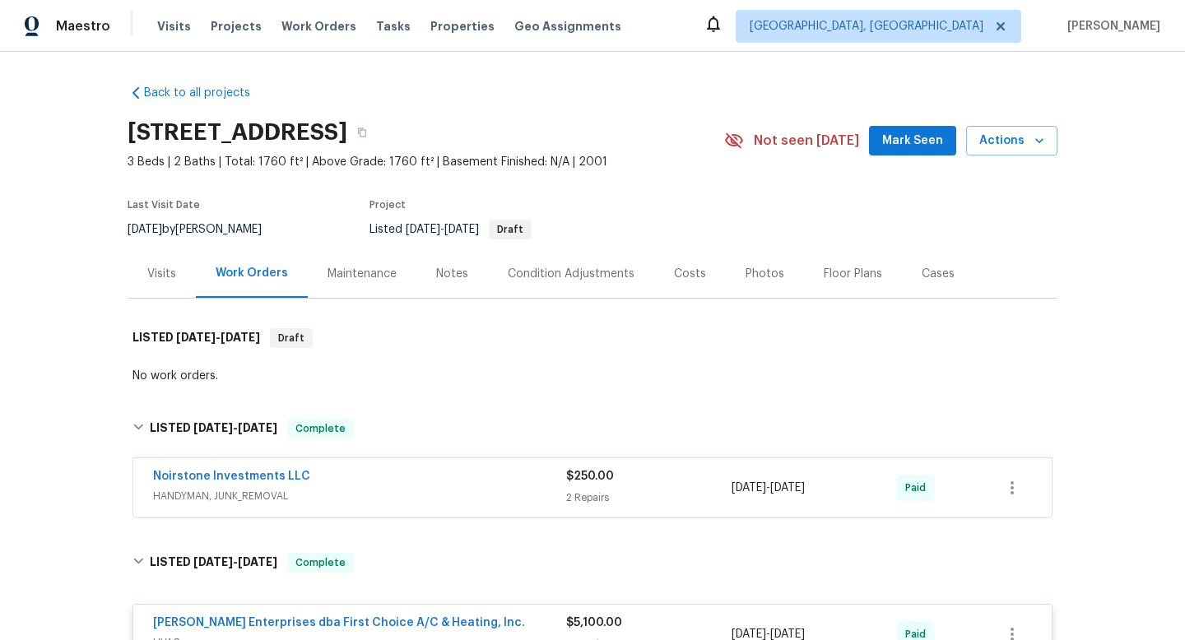
scroll to position [16, 0]
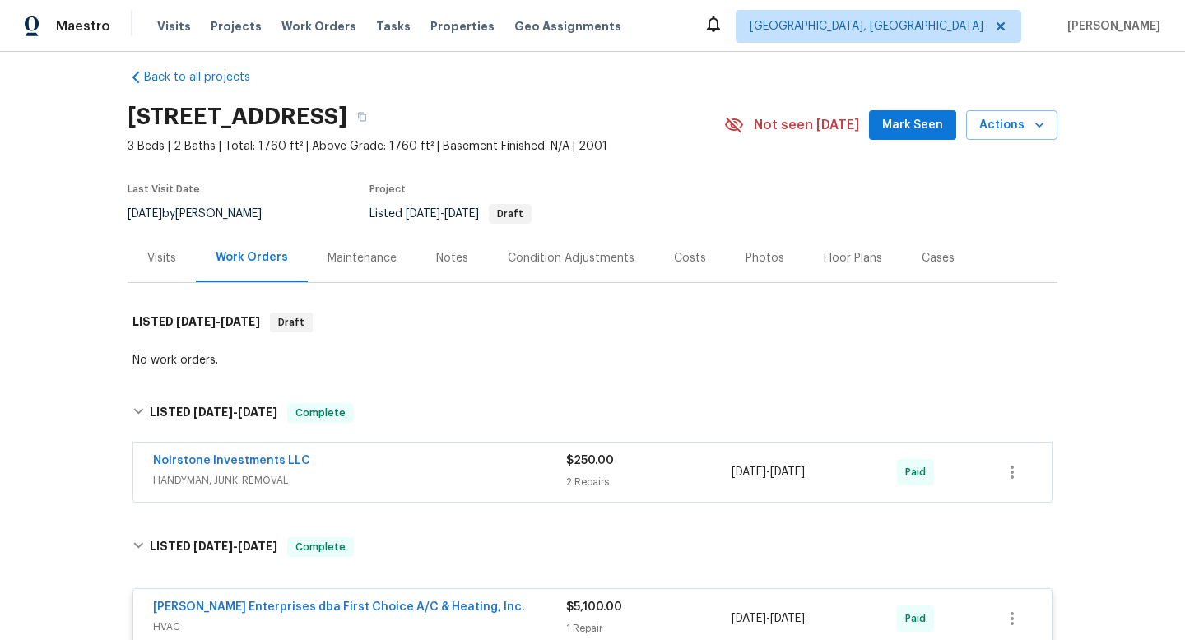
click at [363, 472] on span "HANDYMAN, JUNK_REMOVAL" at bounding box center [359, 480] width 413 height 16
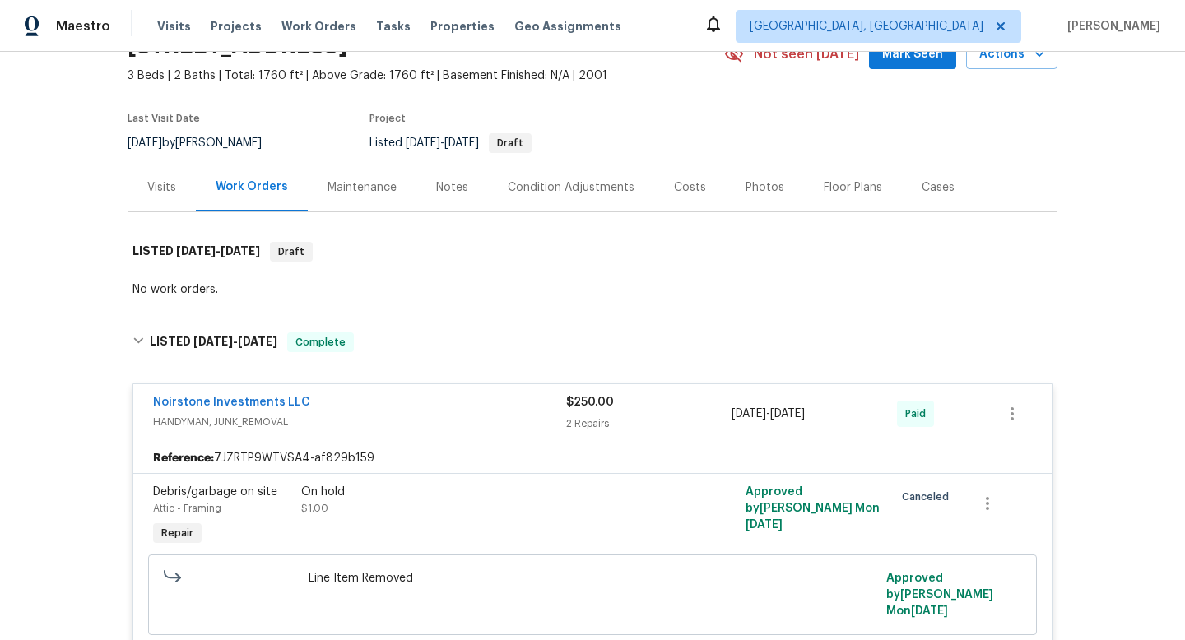
scroll to position [0, 0]
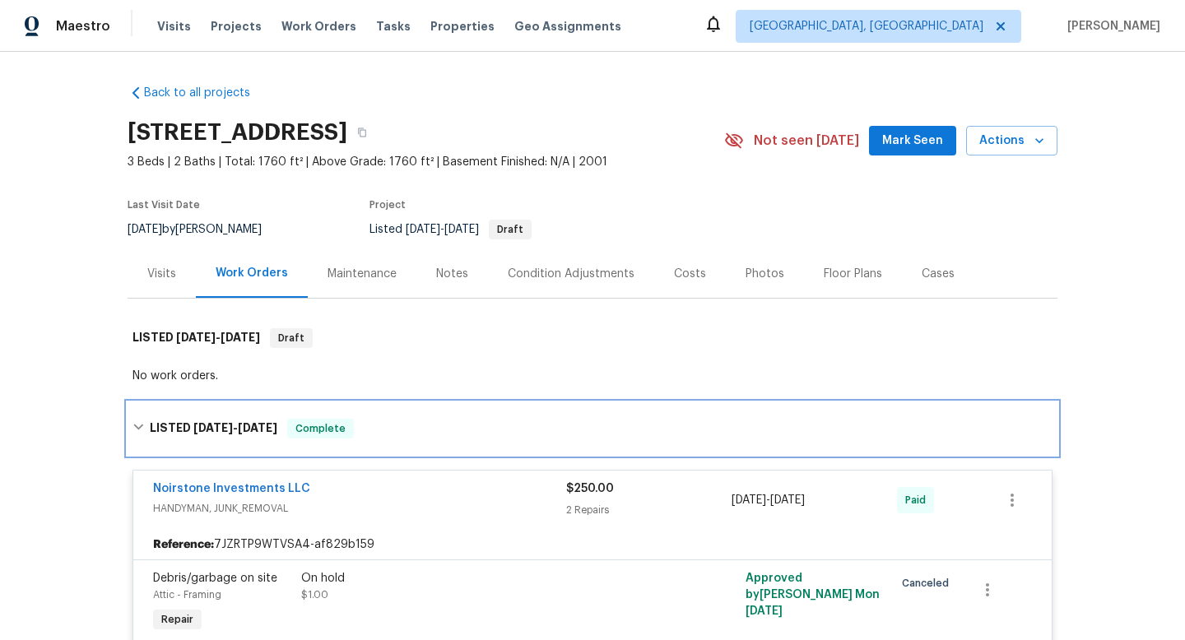
click at [128, 405] on div "LISTED [DATE] - [DATE] Complete" at bounding box center [593, 428] width 930 height 53
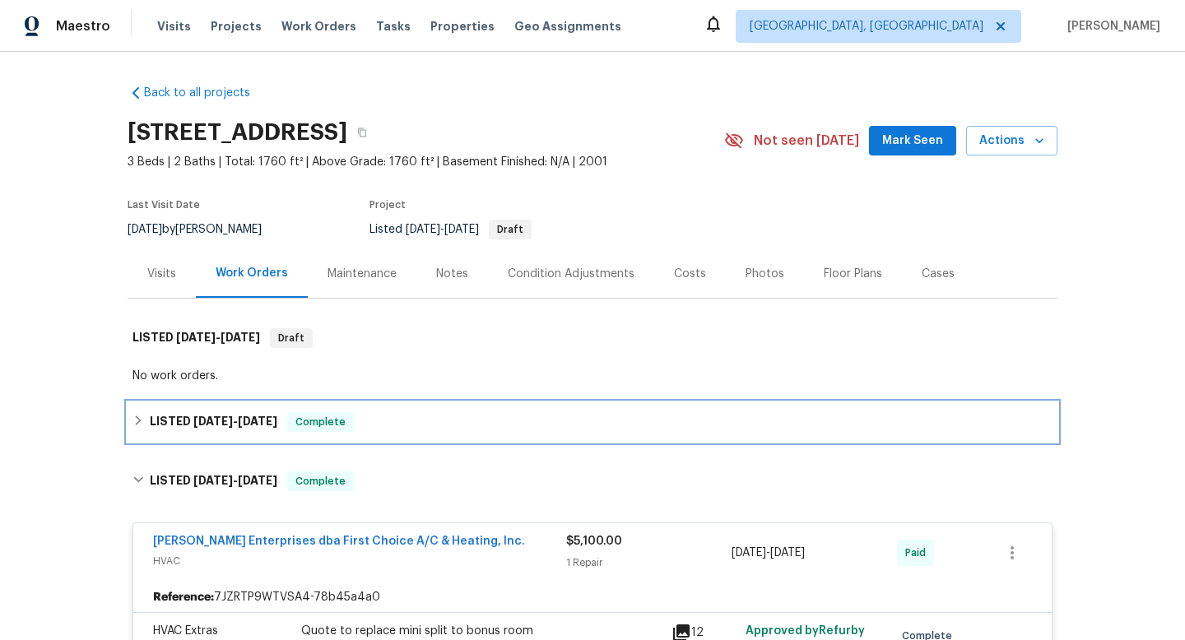
click at [128, 406] on div "LISTED [DATE] - [DATE] Complete" at bounding box center [593, 421] width 930 height 39
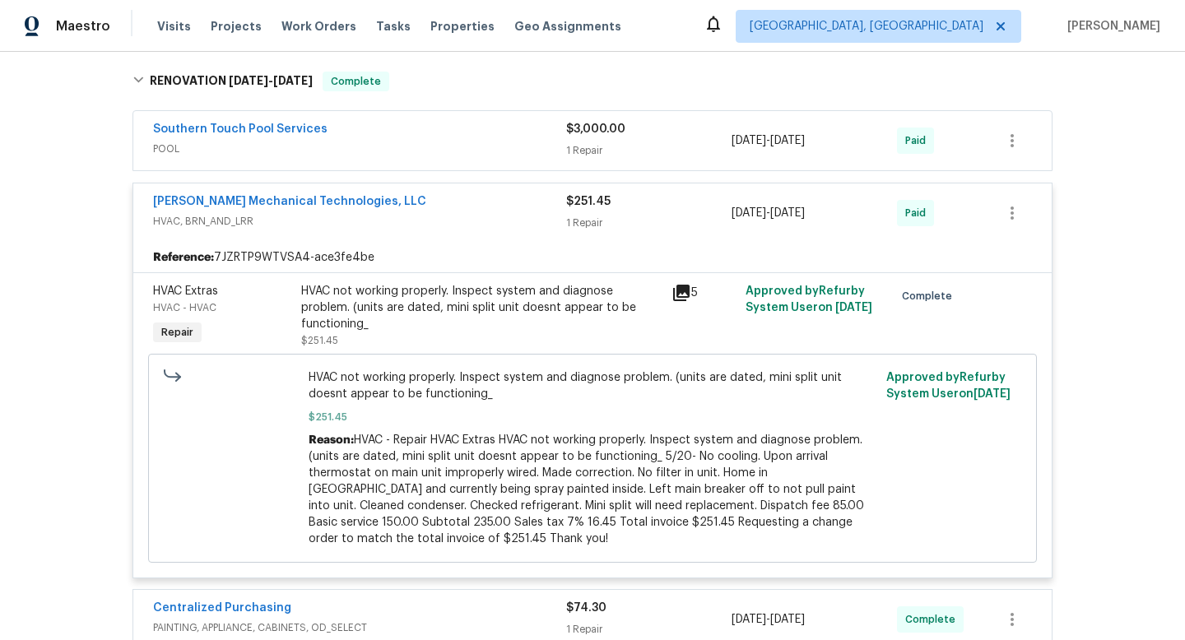
scroll to position [1448, 0]
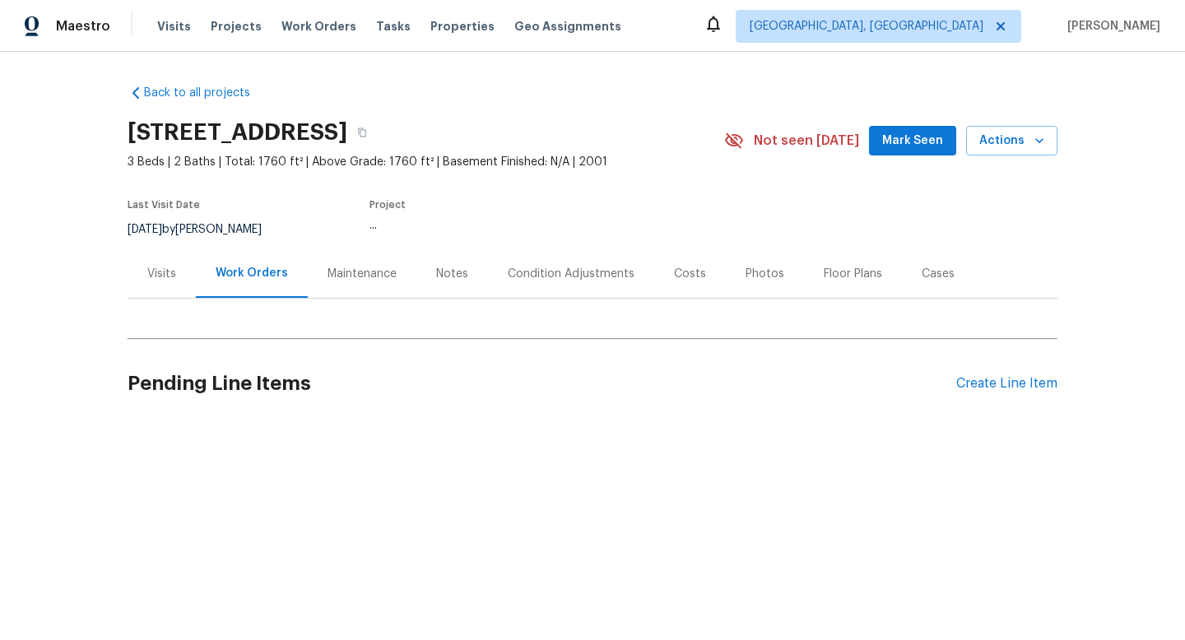
click at [165, 266] on div "Visits" at bounding box center [161, 274] width 29 height 16
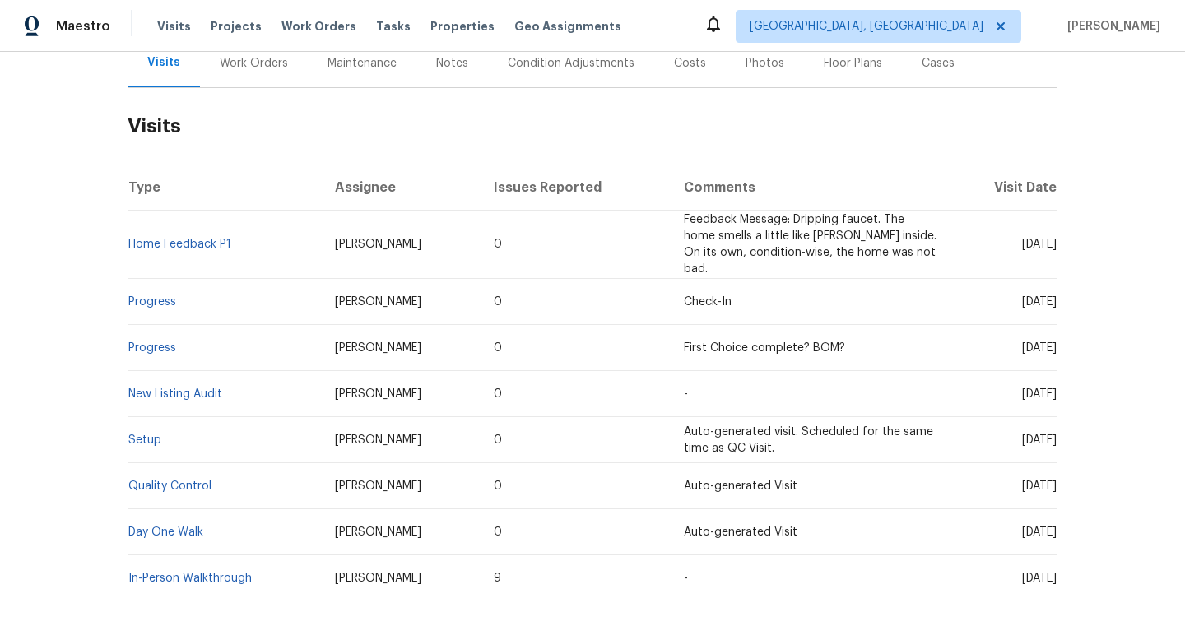
scroll to position [182, 0]
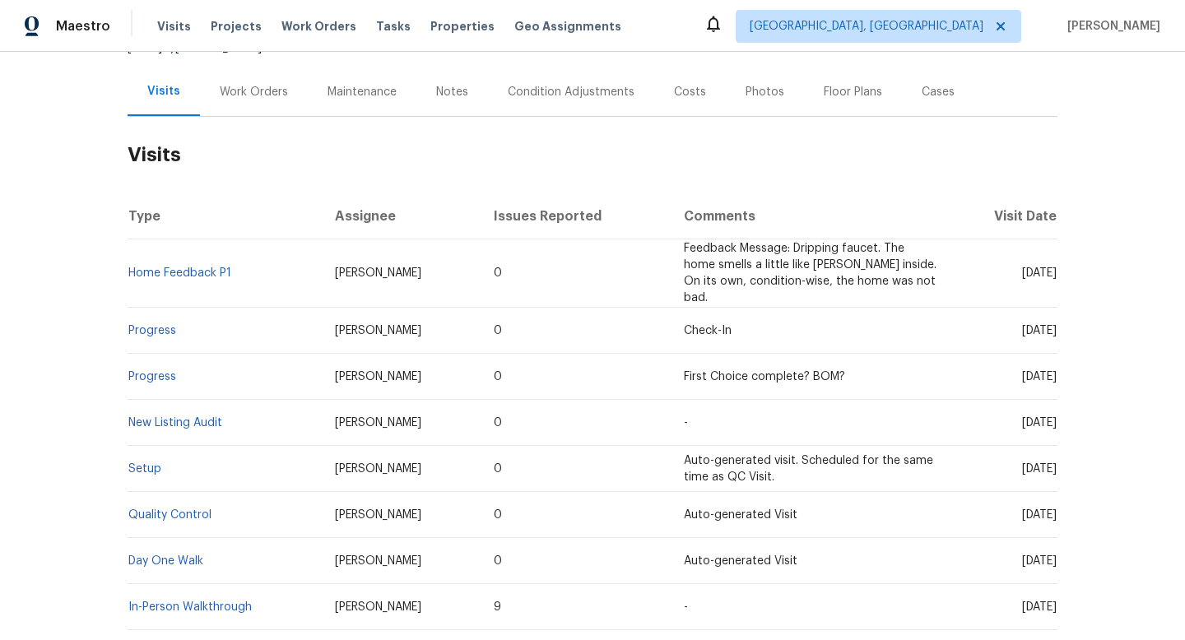
click at [270, 111] on div "Work Orders" at bounding box center [254, 91] width 108 height 49
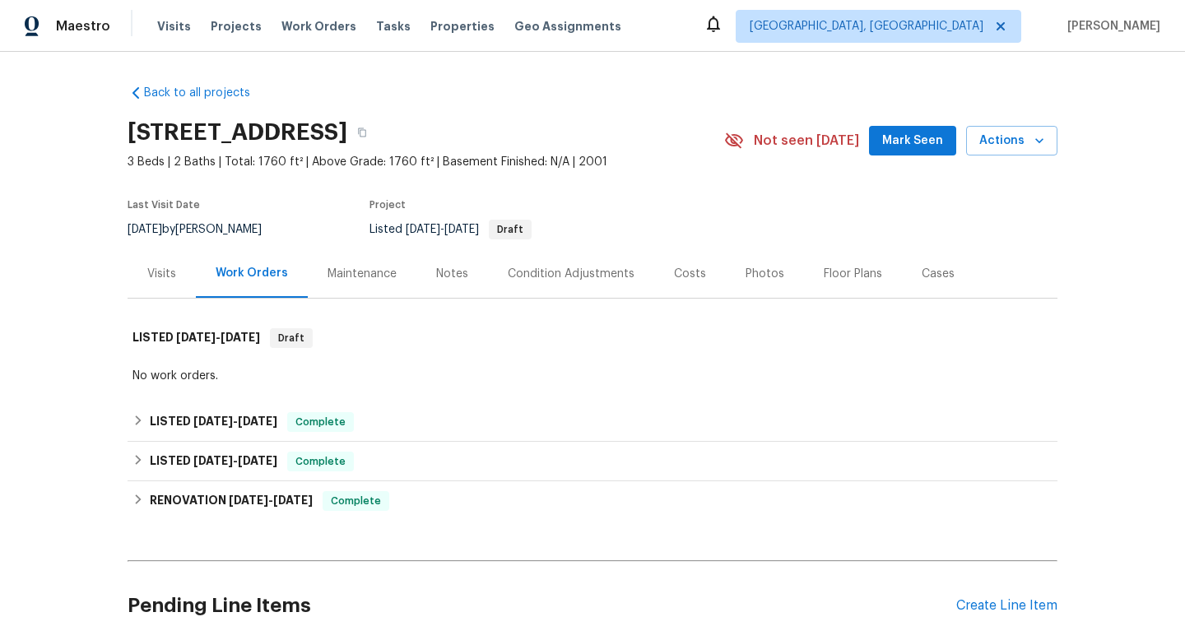
click at [450, 283] on div "Notes" at bounding box center [452, 273] width 72 height 49
